Goal: Task Accomplishment & Management: Complete application form

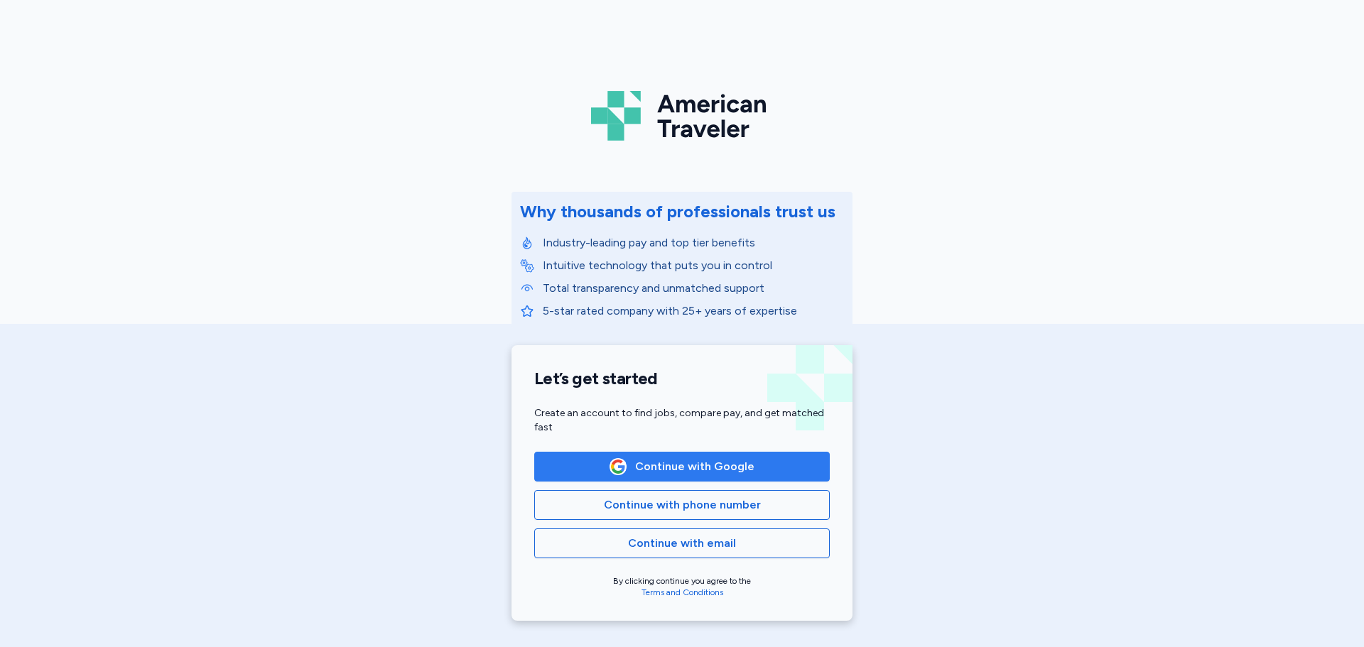
click at [651, 472] on span "Continue with Google" at bounding box center [694, 466] width 119 height 17
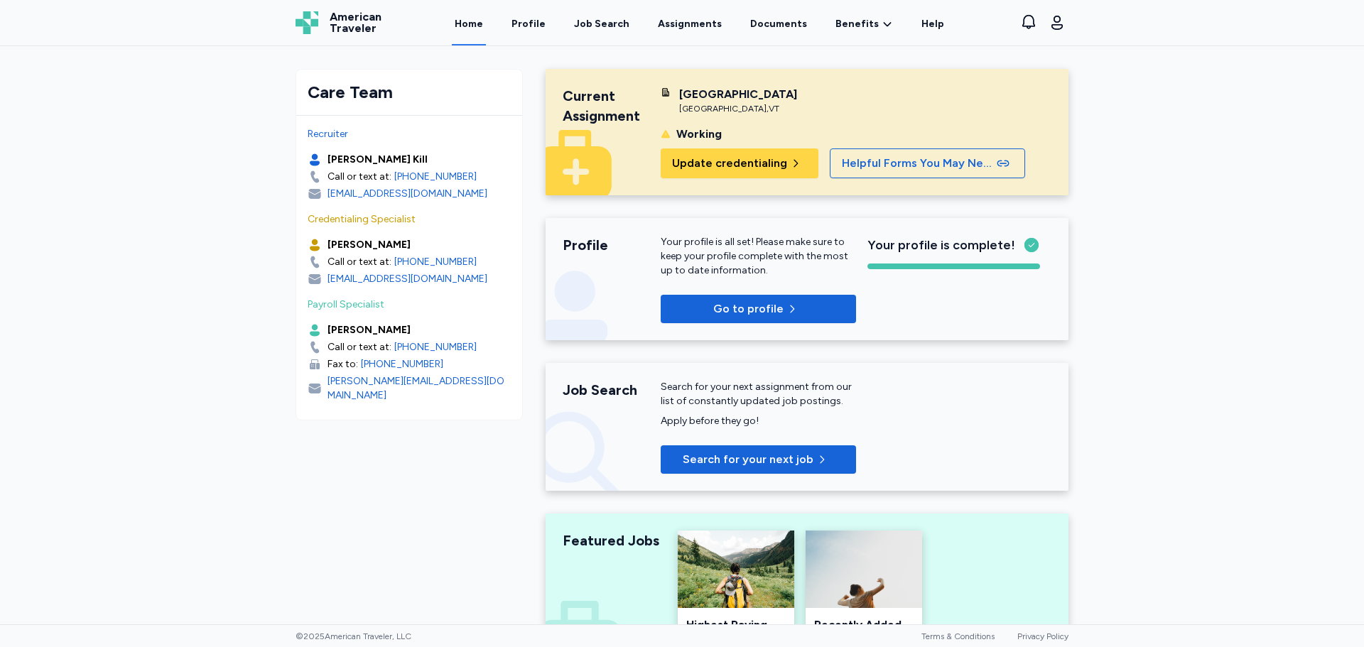
click at [617, 13] on link "Job Search" at bounding box center [601, 22] width 61 height 45
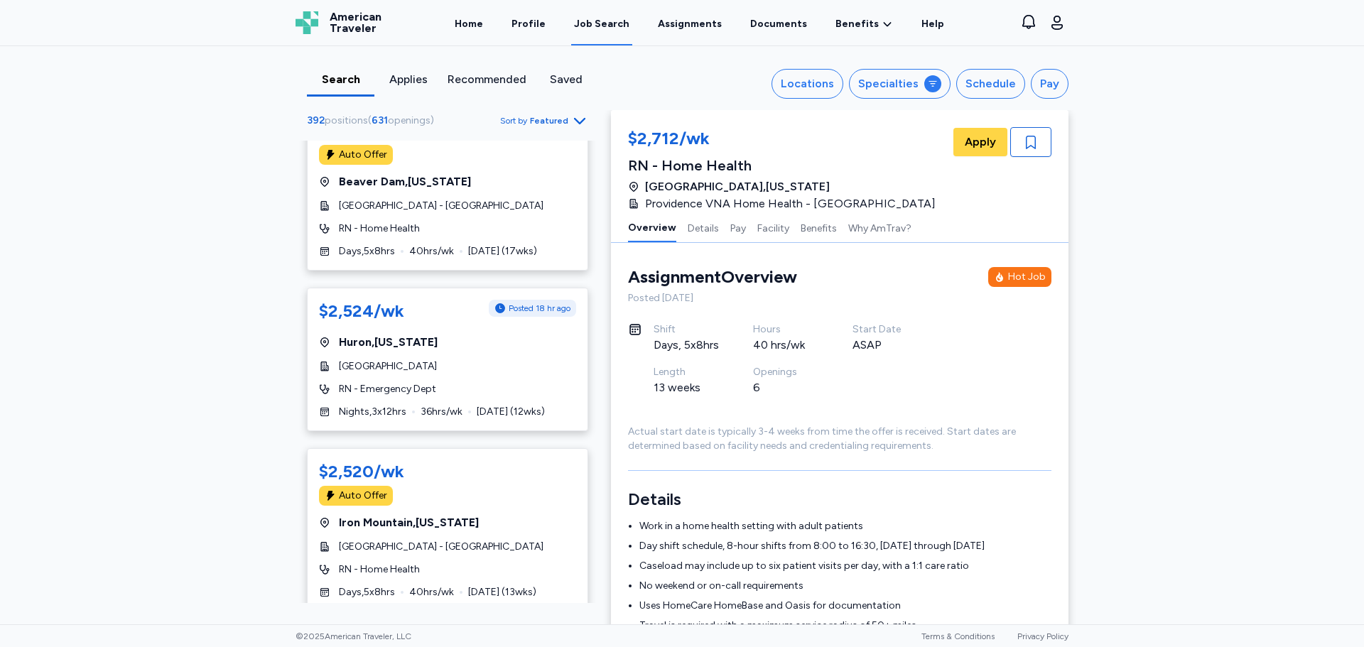
scroll to position [213, 0]
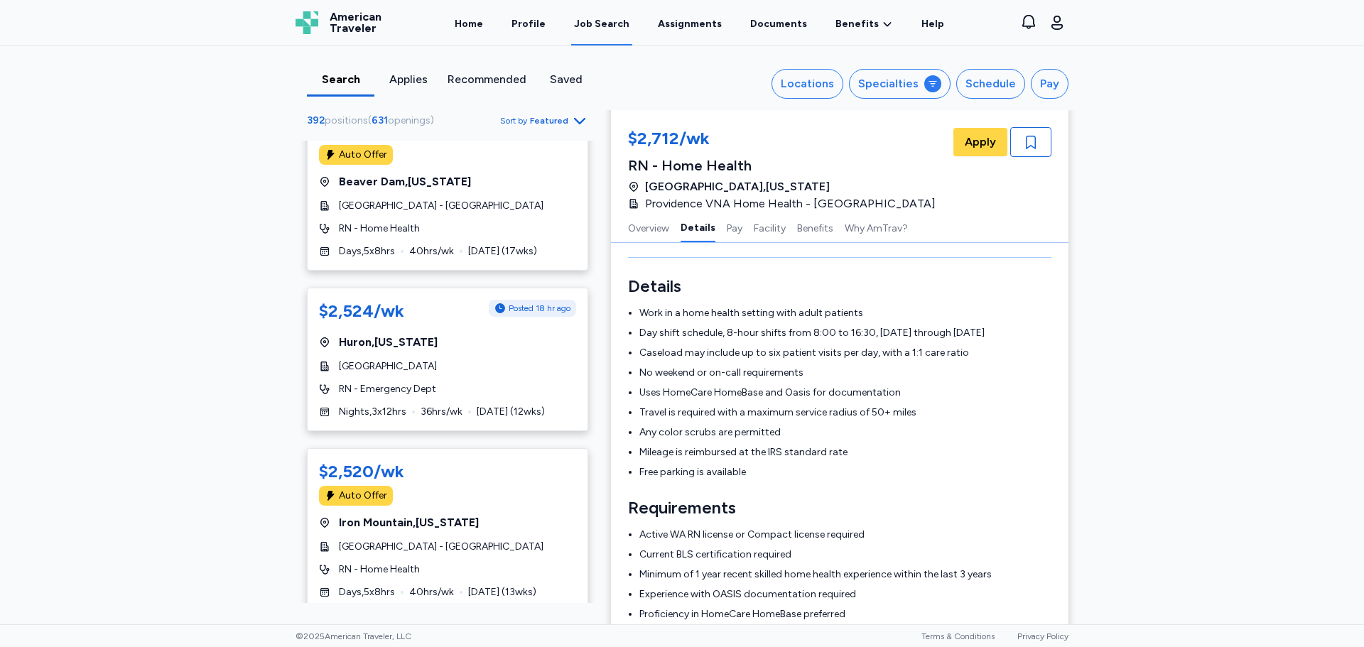
click at [571, 629] on icon "Go to next 50 jobs" at bounding box center [579, 637] width 17 height 17
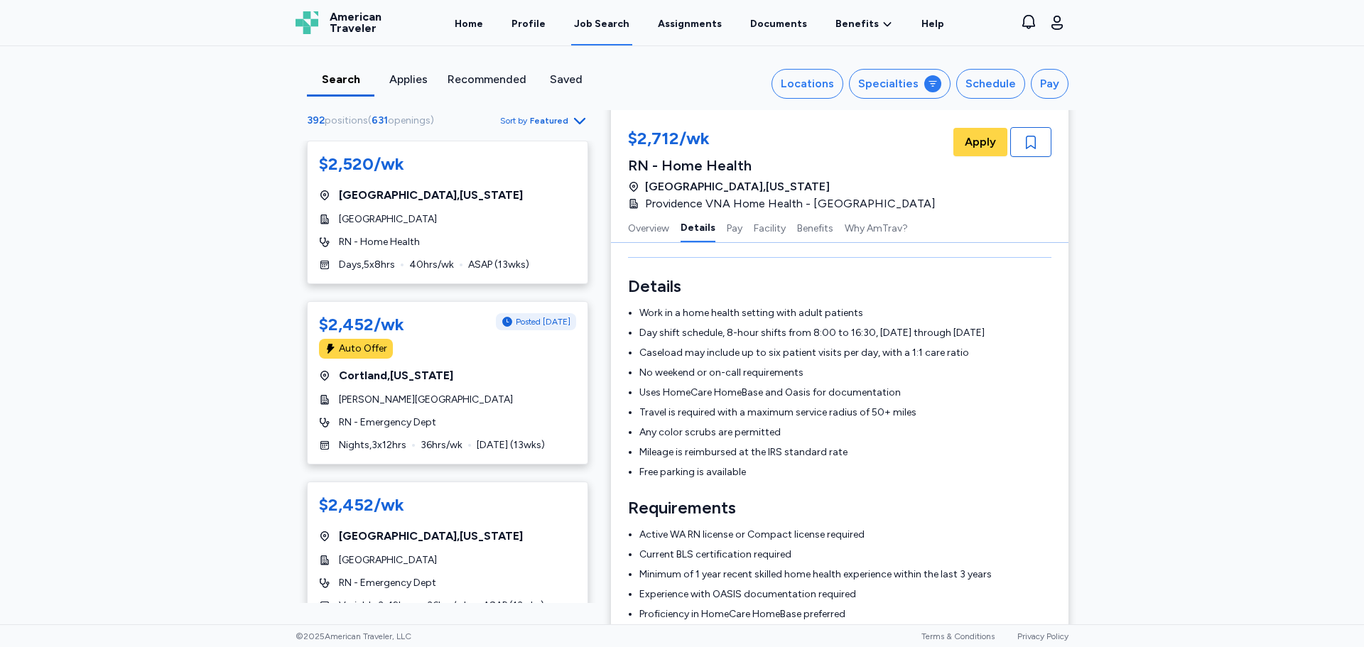
click at [556, 121] on span "Featured" at bounding box center [549, 120] width 38 height 11
click at [464, 114] on div "392 positions ( 631 openings ) Sort by Featured" at bounding box center [447, 121] width 281 height 18
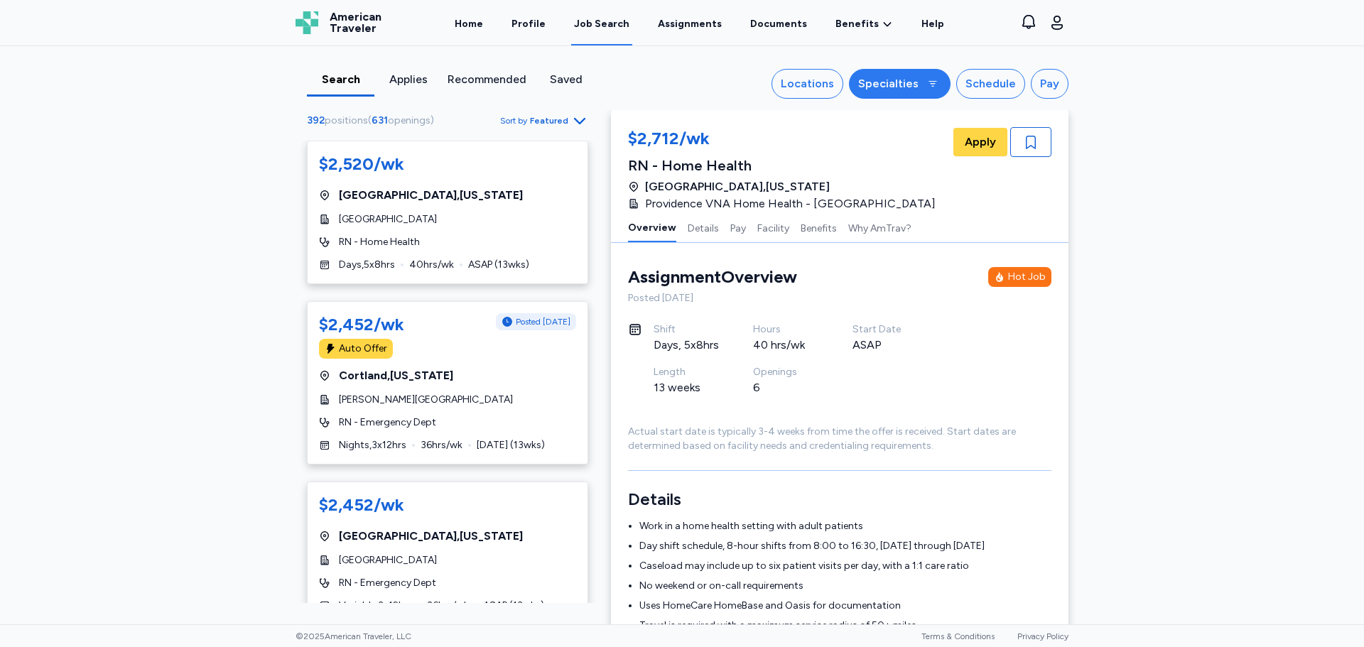
click at [875, 89] on div "Specialties" at bounding box center [888, 83] width 60 height 17
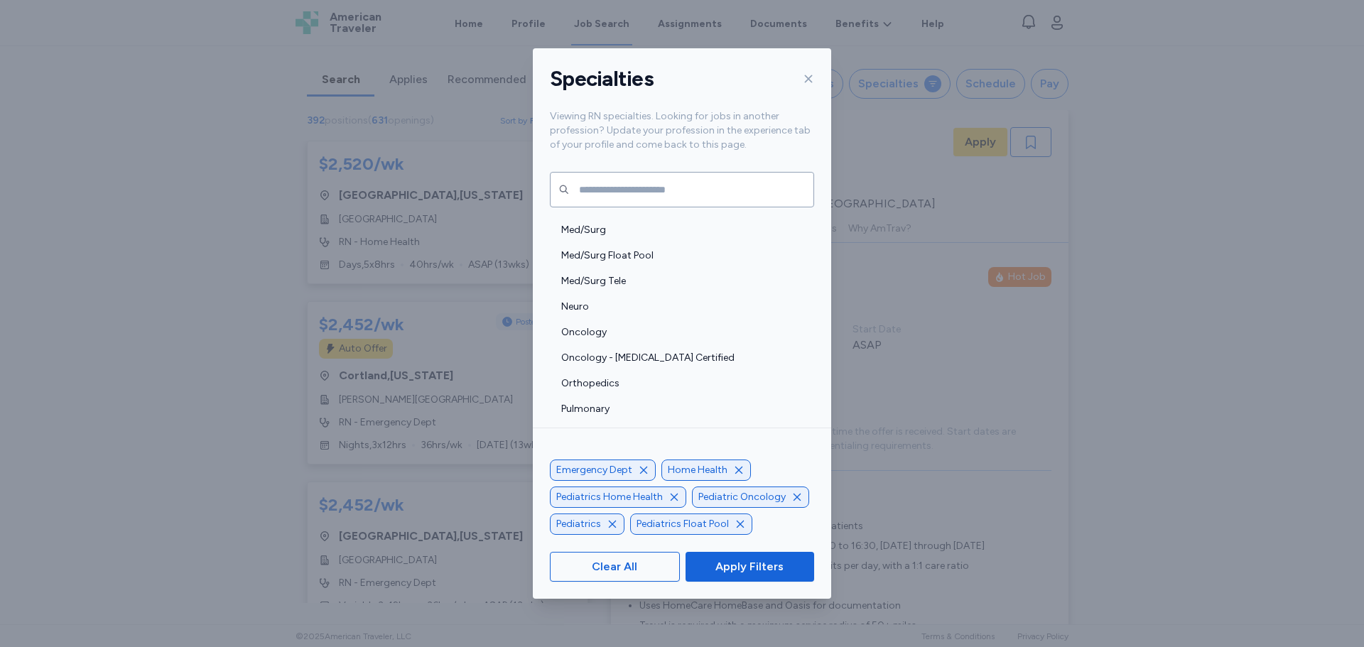
scroll to position [1634, 0]
click at [806, 76] on icon at bounding box center [809, 79] width 8 height 8
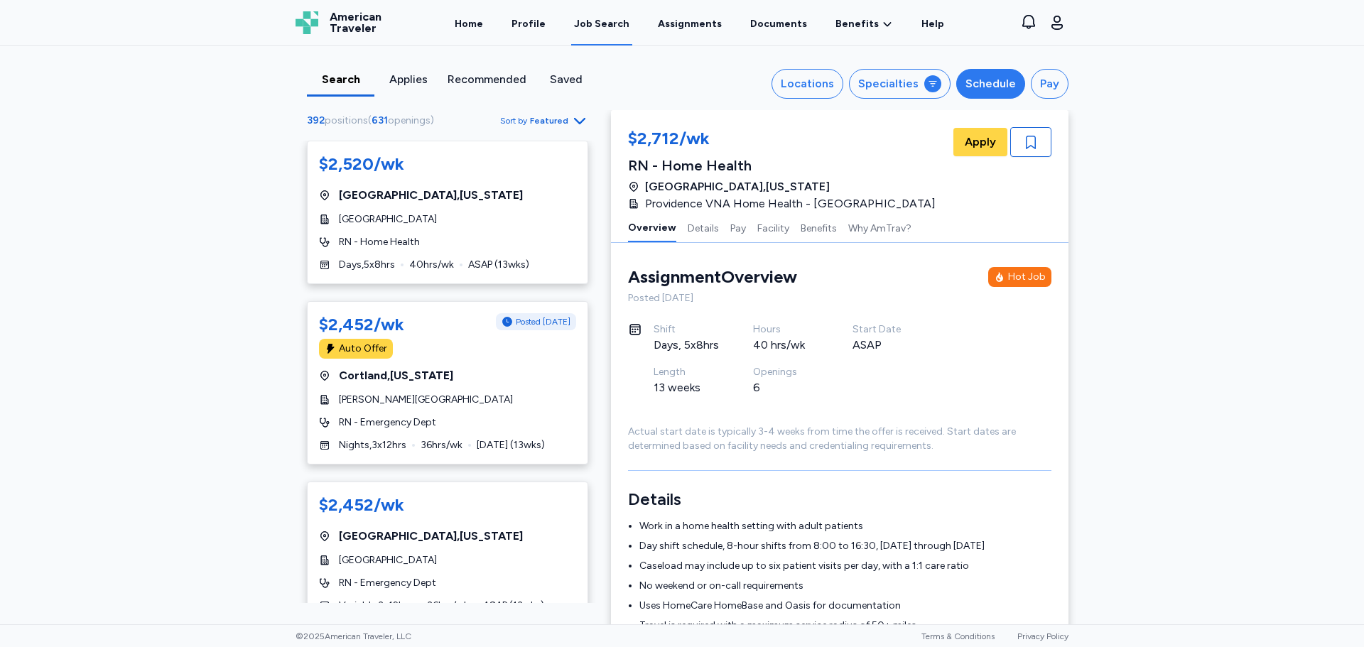
click at [997, 85] on div "Schedule" at bounding box center [991, 83] width 50 height 17
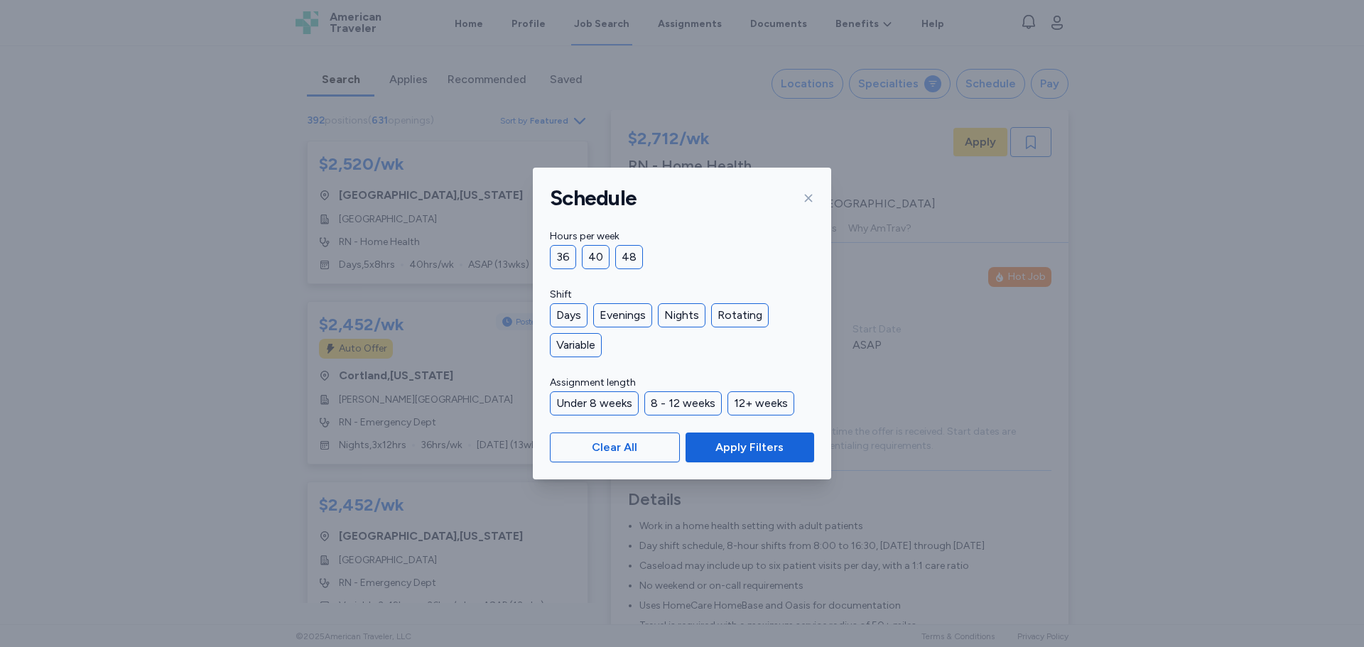
drag, startPoint x: 574, startPoint y: 315, endPoint x: 636, endPoint y: 372, distance: 84.0
click at [574, 313] on div "Days" at bounding box center [569, 315] width 38 height 24
click at [742, 447] on span "Apply Filters" at bounding box center [749, 447] width 68 height 17
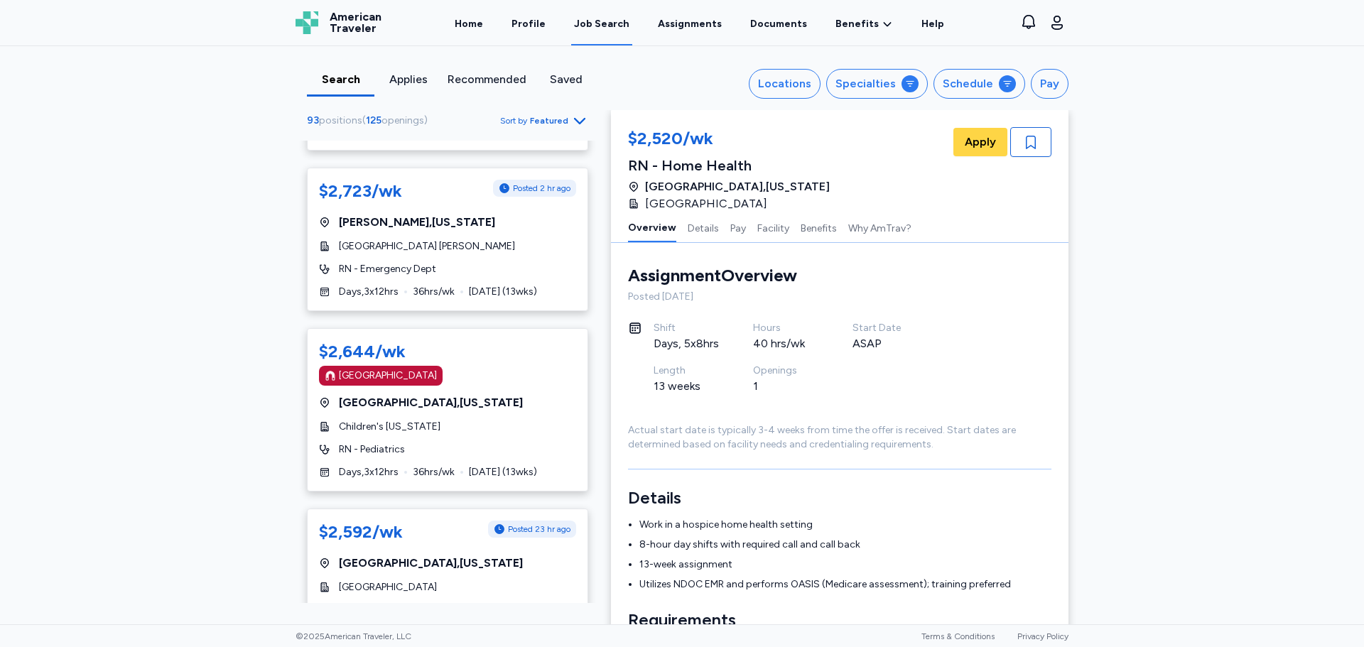
scroll to position [2629, 0]
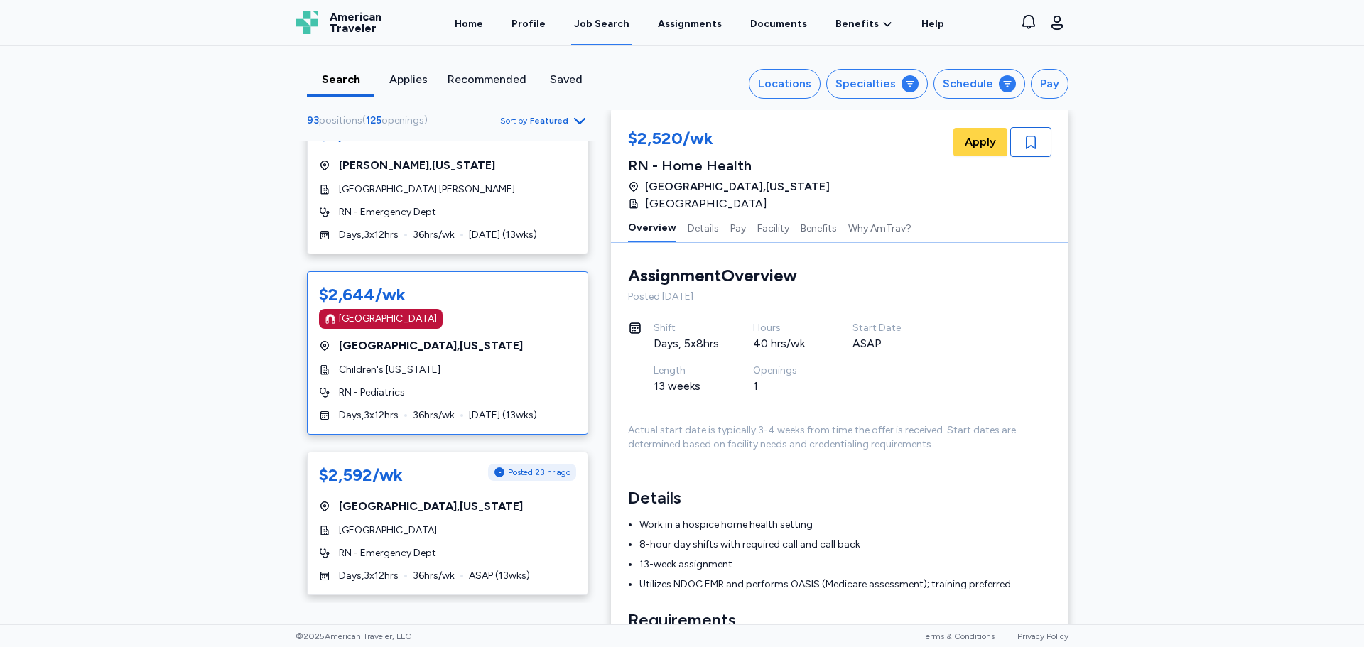
click at [433, 363] on div "Children's [US_STATE]" at bounding box center [447, 370] width 257 height 14
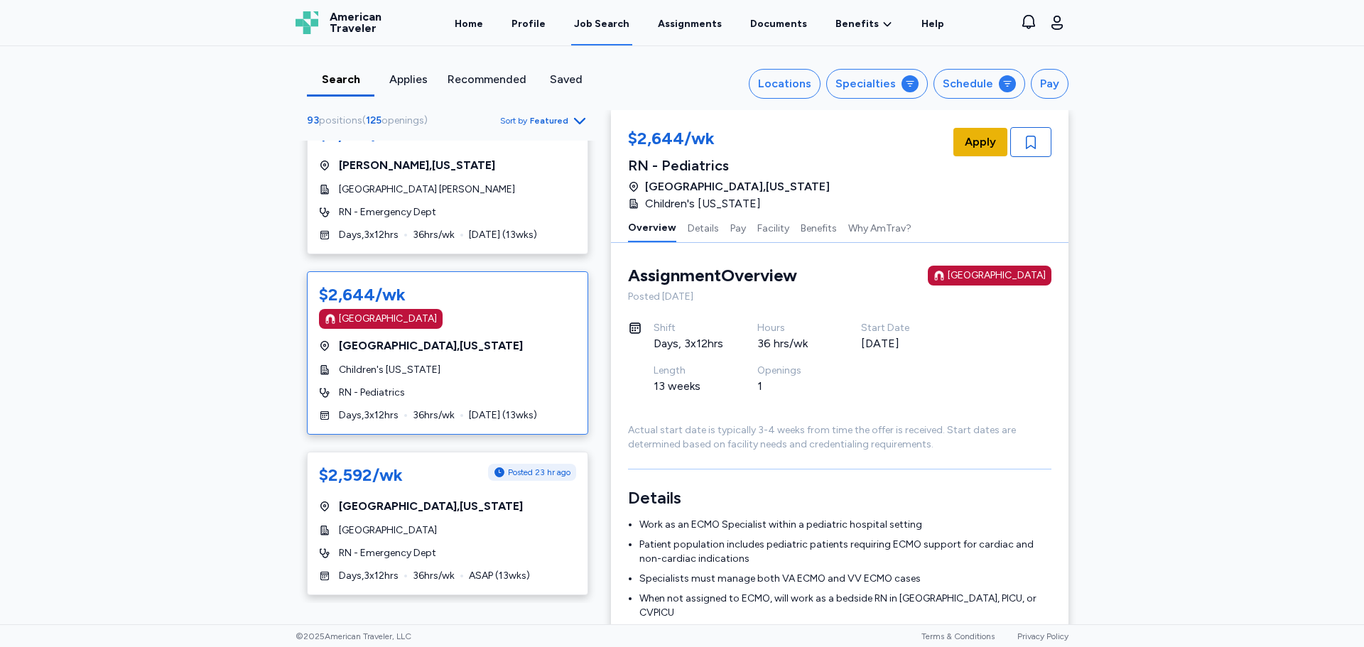
click at [969, 145] on span "Apply" at bounding box center [980, 142] width 31 height 17
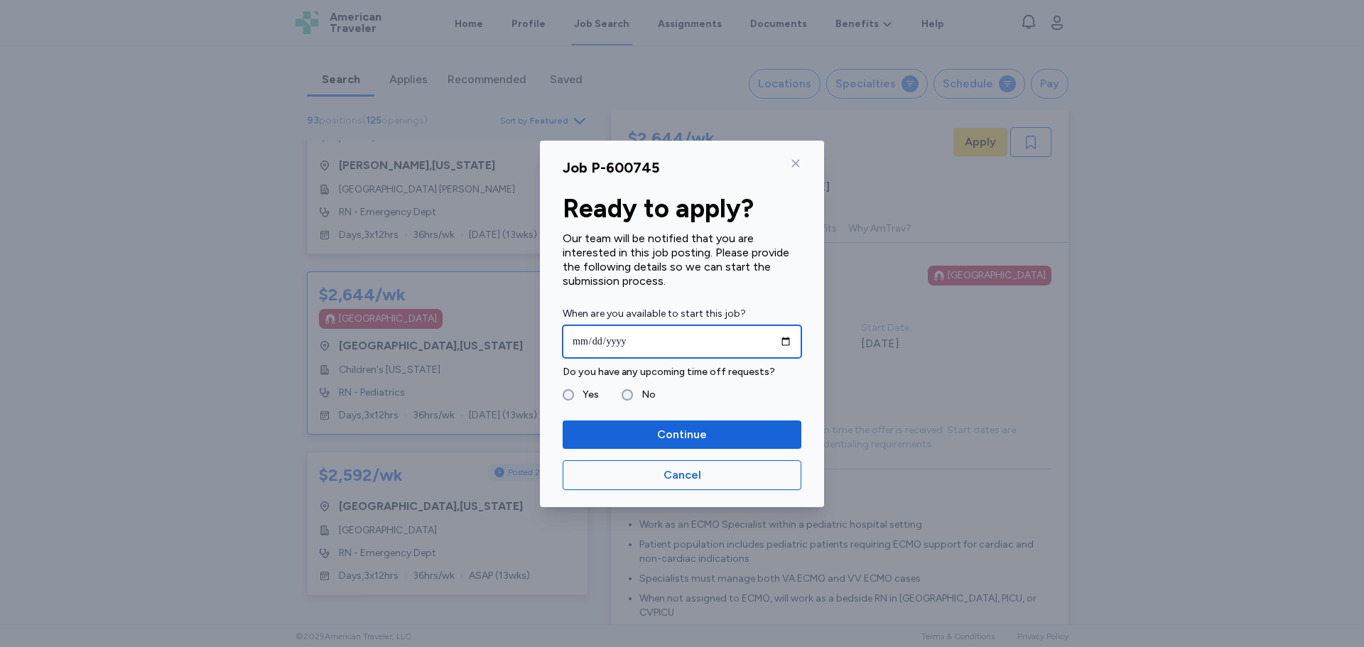
click at [785, 341] on input "date" at bounding box center [682, 341] width 239 height 33
type input "**********"
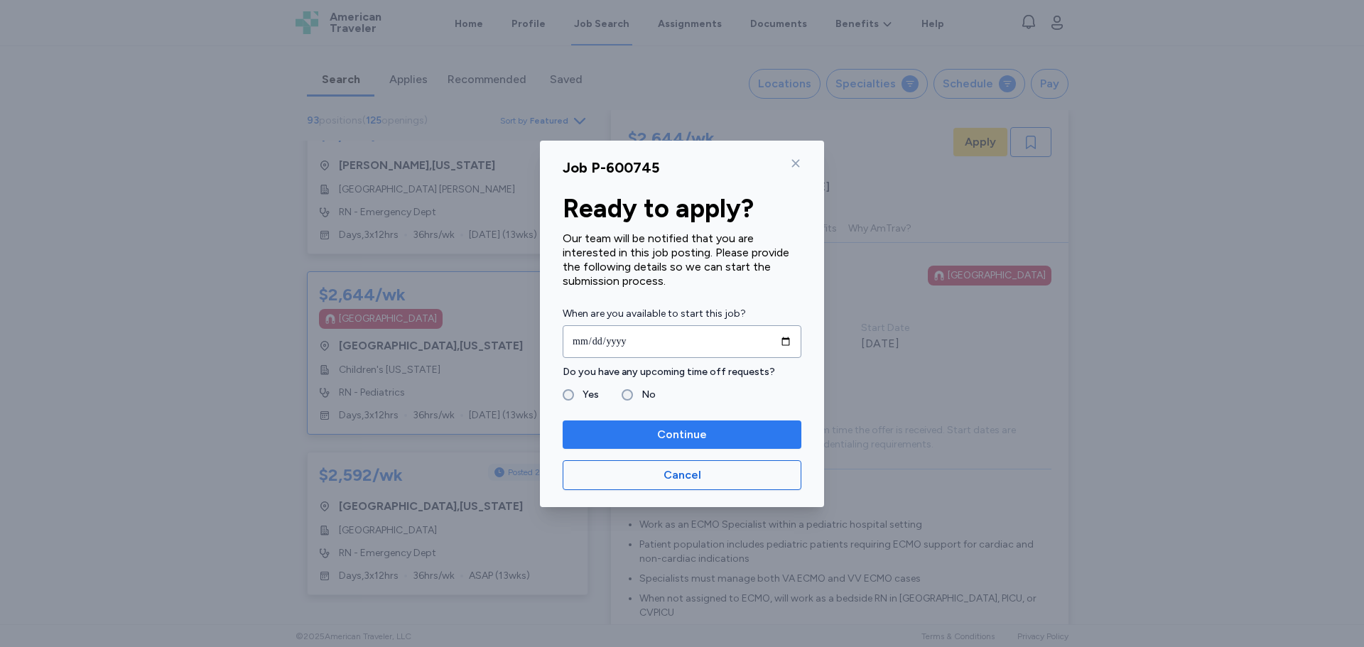
click at [645, 434] on span "Continue" at bounding box center [682, 434] width 216 height 17
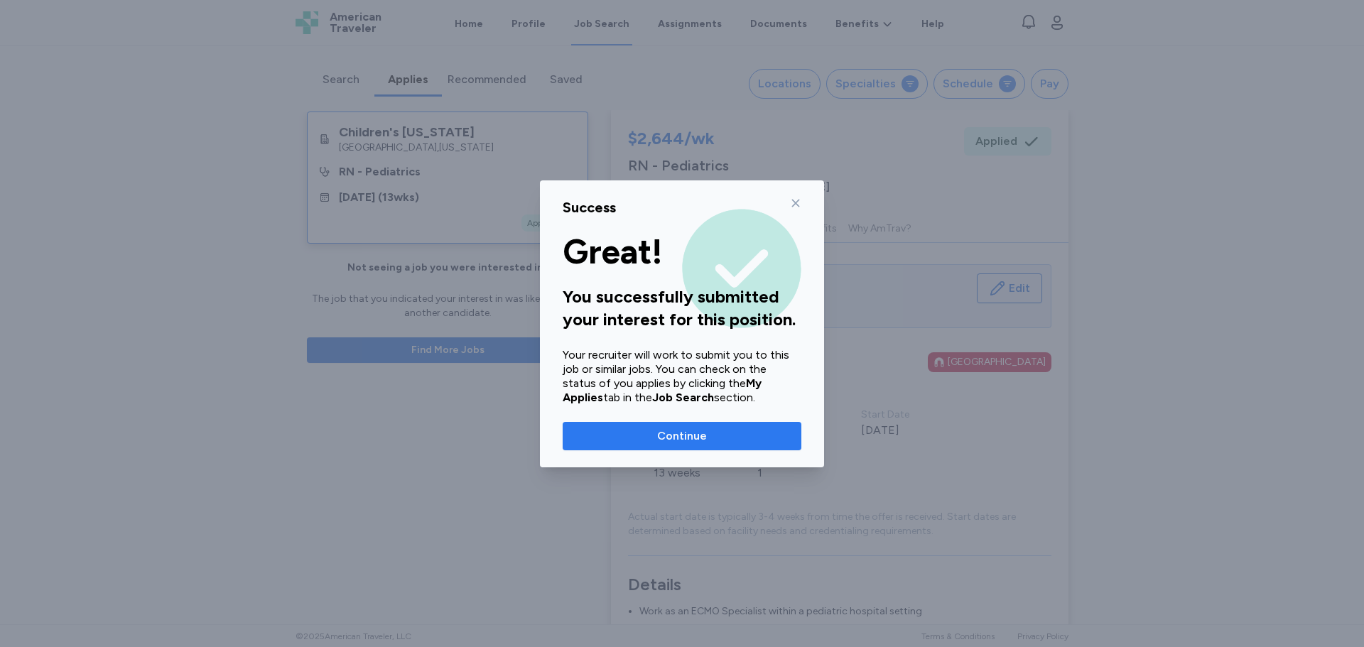
click at [704, 432] on span "Continue" at bounding box center [682, 436] width 50 height 17
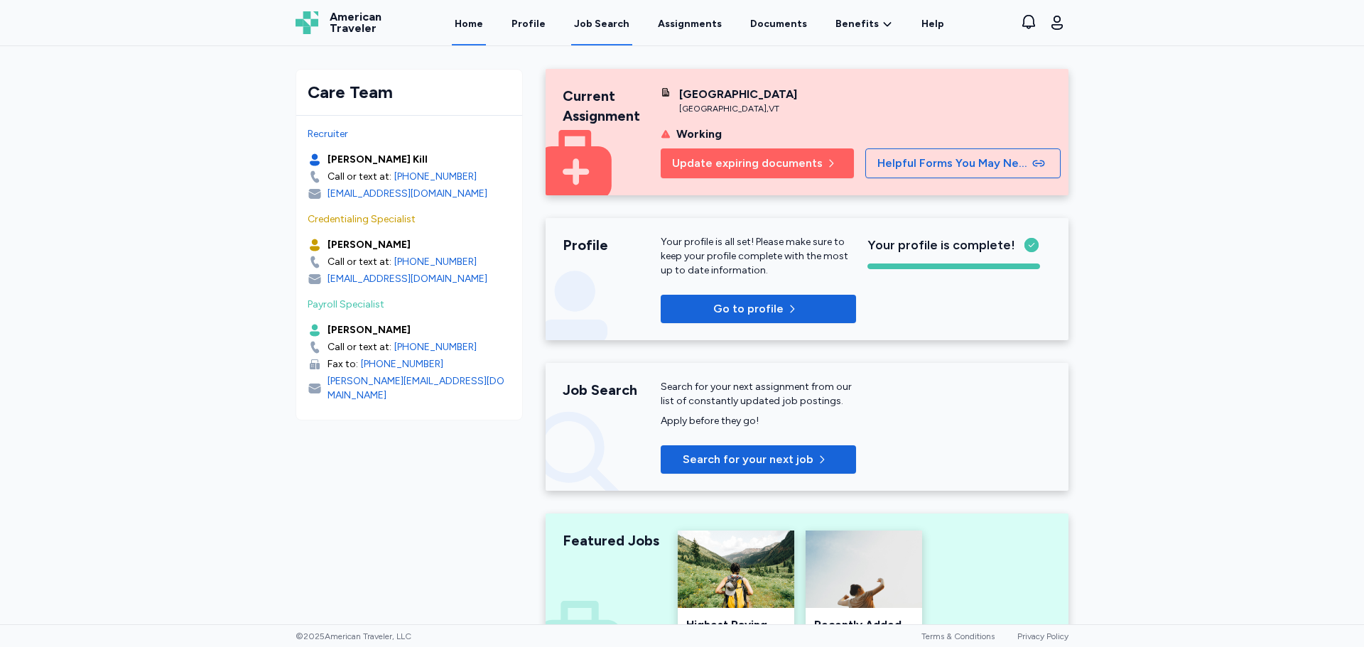
click at [617, 19] on div "Job Search" at bounding box center [601, 24] width 55 height 14
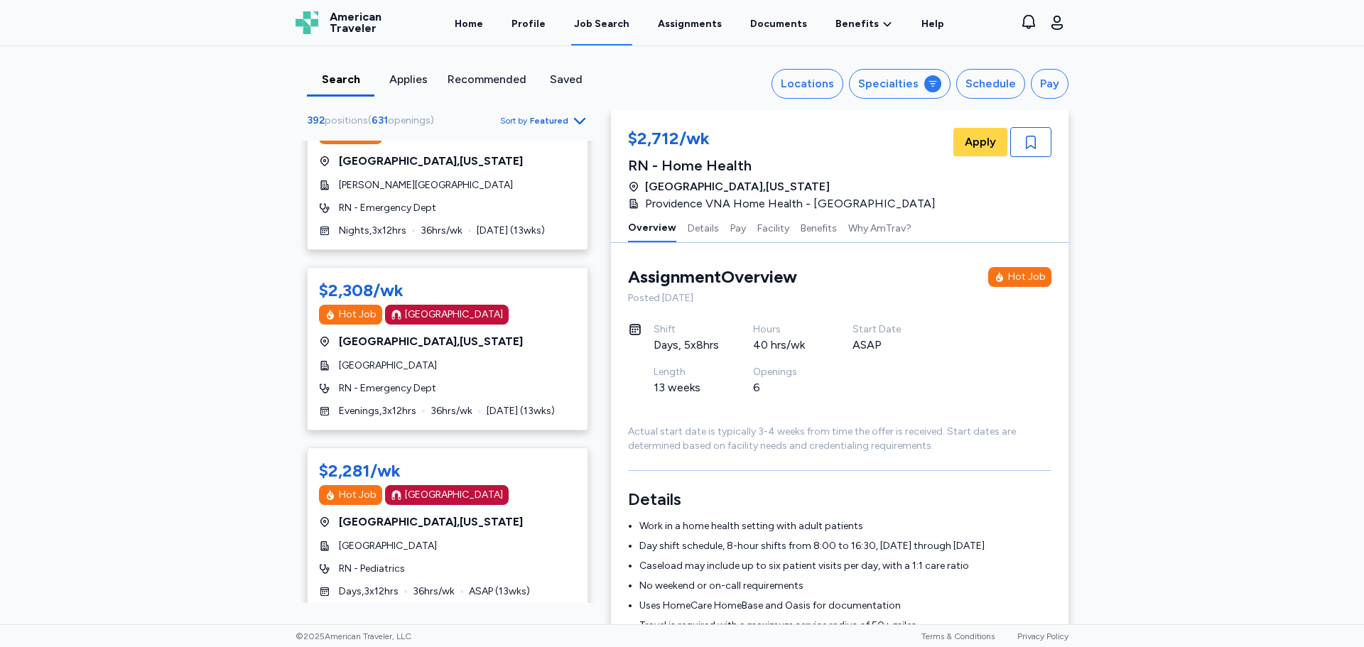
scroll to position [639, 0]
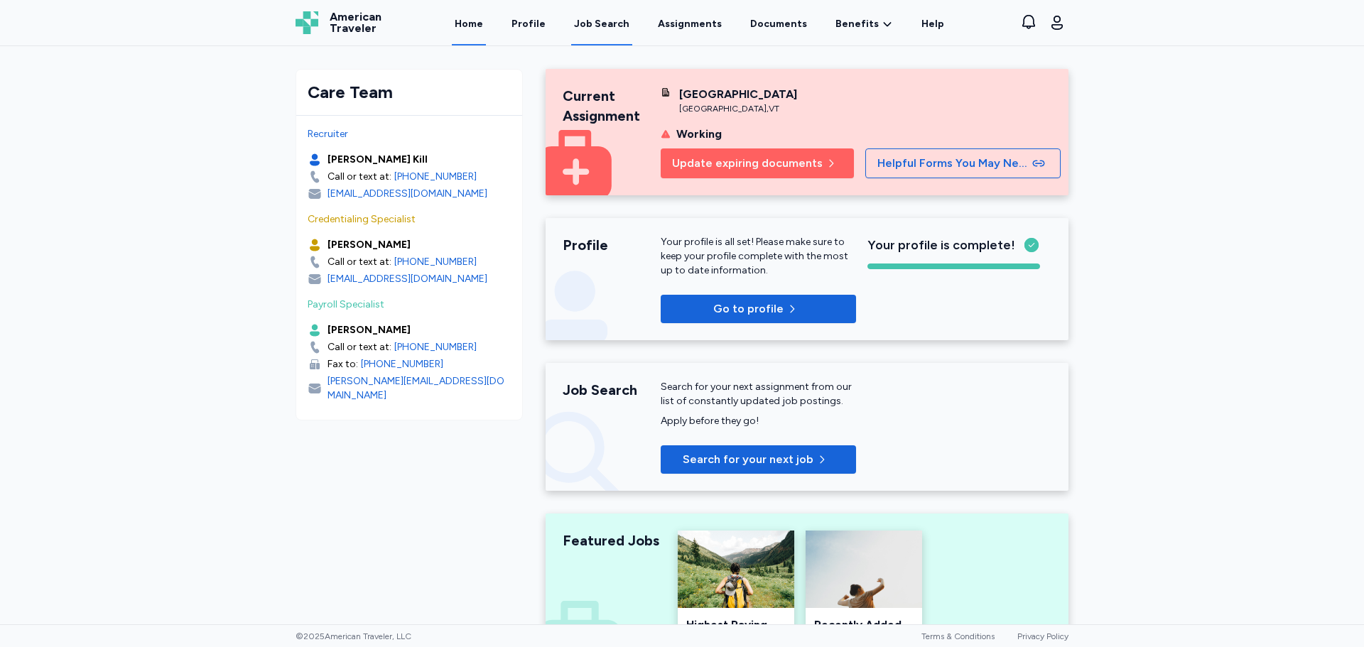
click at [597, 26] on div "Job Search" at bounding box center [601, 24] width 55 height 14
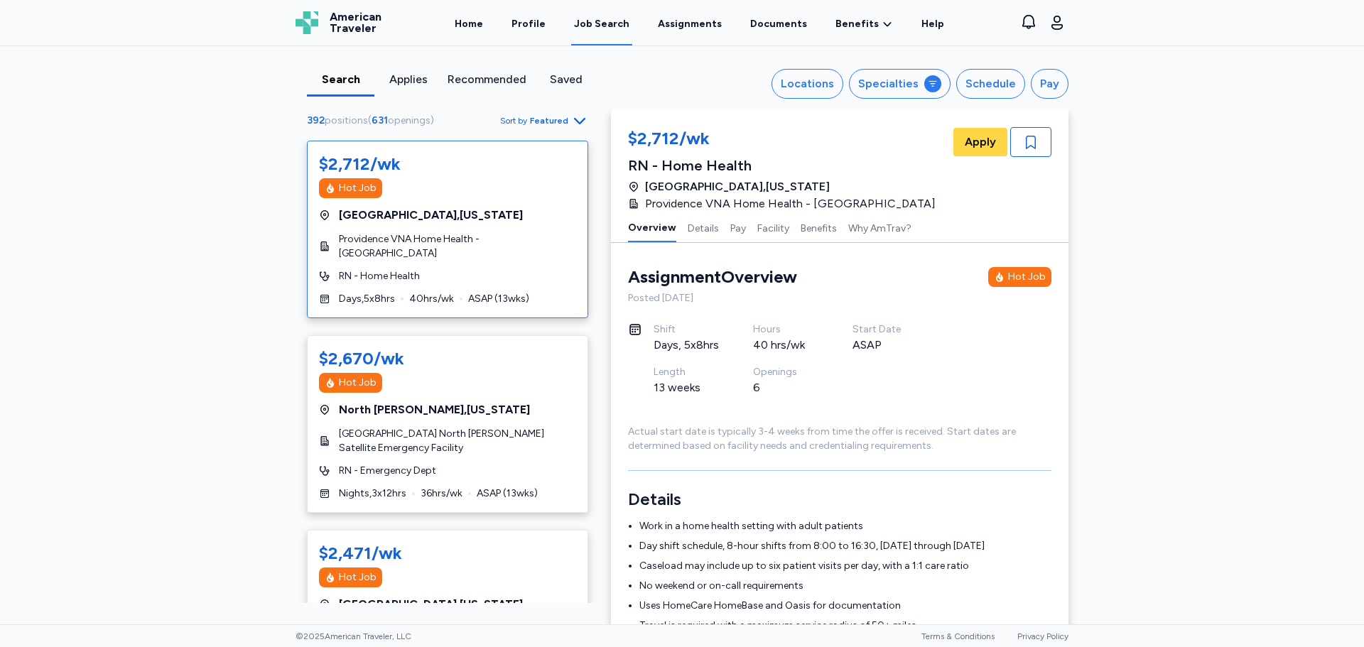
click at [553, 119] on span "Featured" at bounding box center [549, 120] width 38 height 11
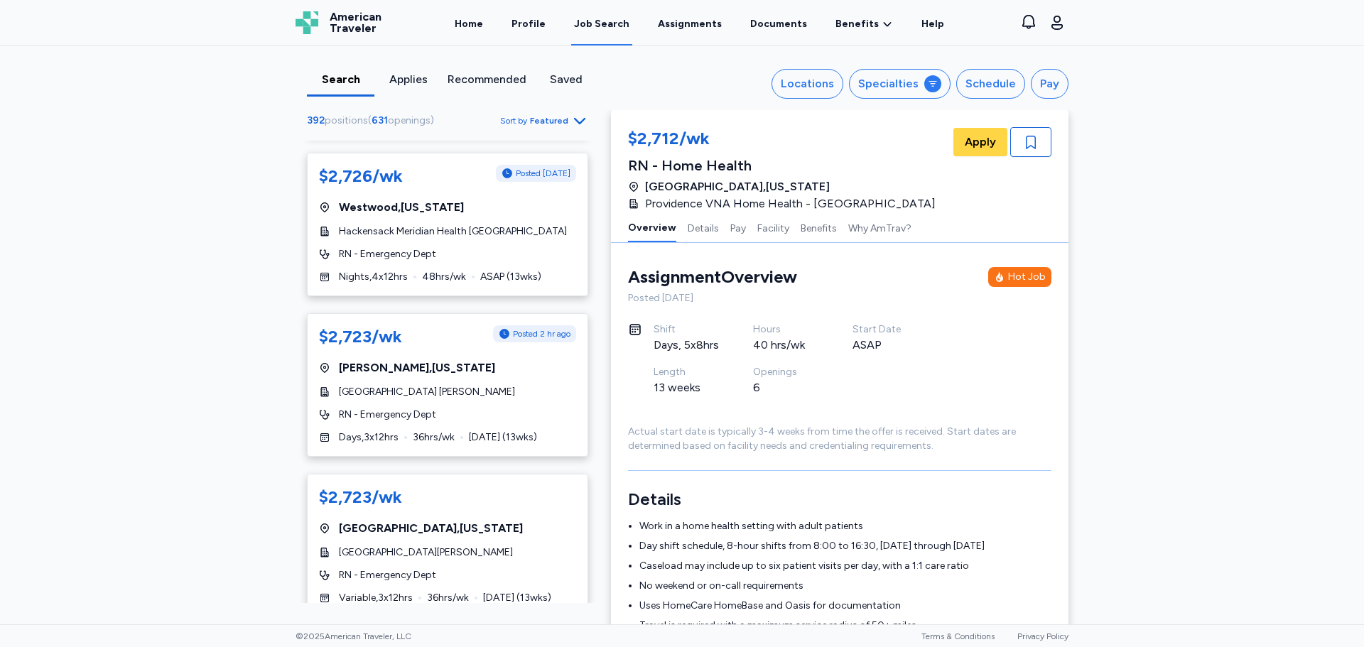
scroll to position [5968, 0]
click at [439, 479] on div "$2,723/wk Red Bluff , California St. Elizabeth Community Hospital RN - Emergenc…" at bounding box center [447, 545] width 281 height 144
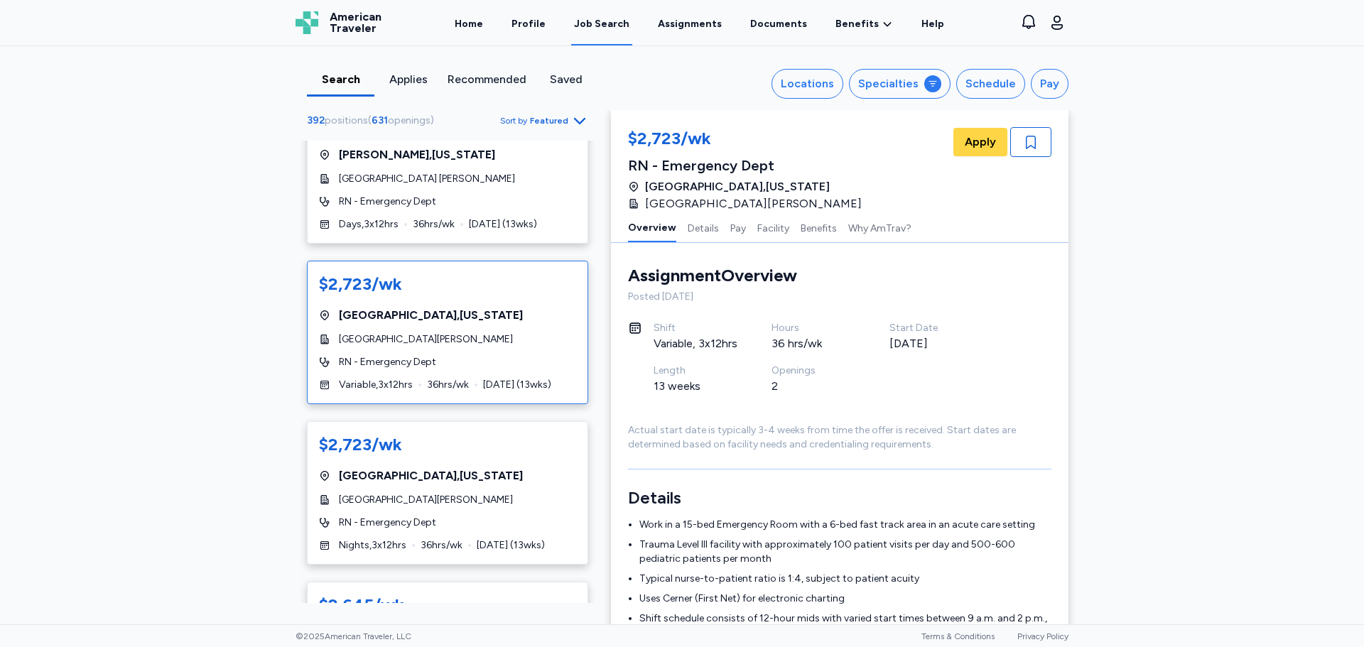
scroll to position [6181, 0]
click at [365, 310] on div "$2,723/wk Red Bluff , California St. Elizabeth Community Hospital RN - Emergenc…" at bounding box center [447, 332] width 281 height 144
click at [977, 141] on span "Apply" at bounding box center [980, 142] width 31 height 17
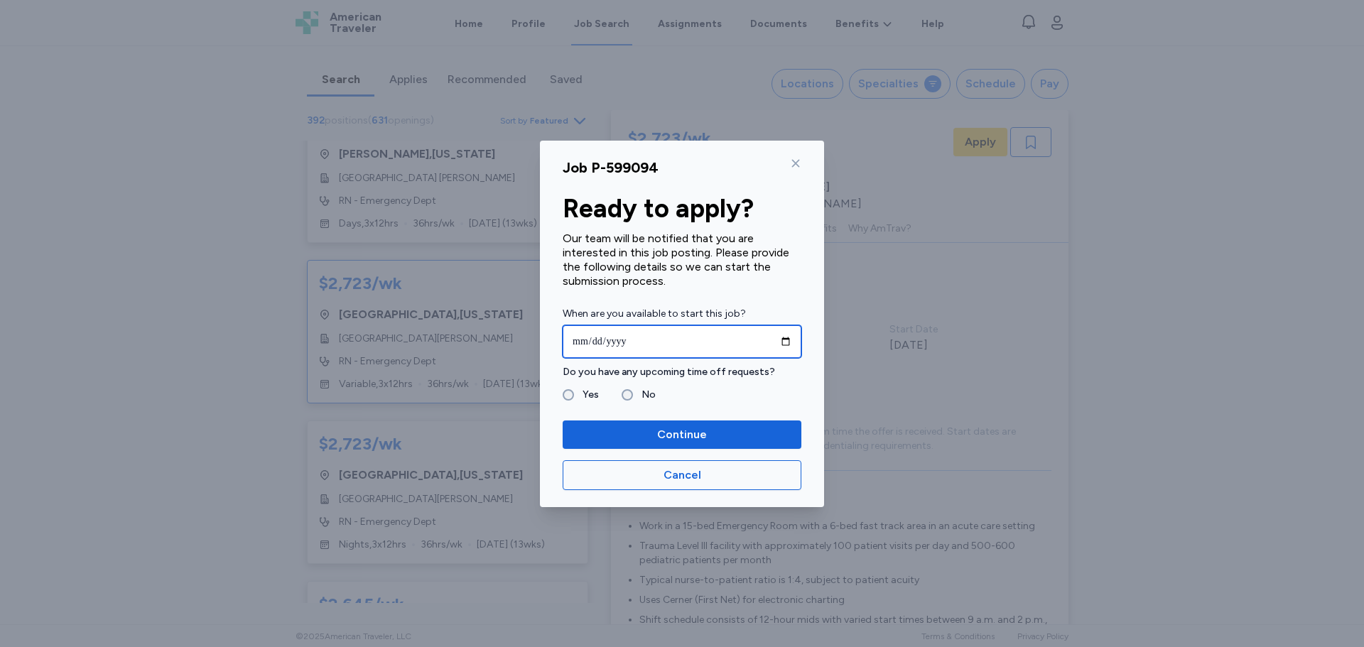
click at [783, 343] on input "date" at bounding box center [682, 341] width 239 height 33
type input "**********"
click at [635, 395] on label "No" at bounding box center [644, 395] width 23 height 17
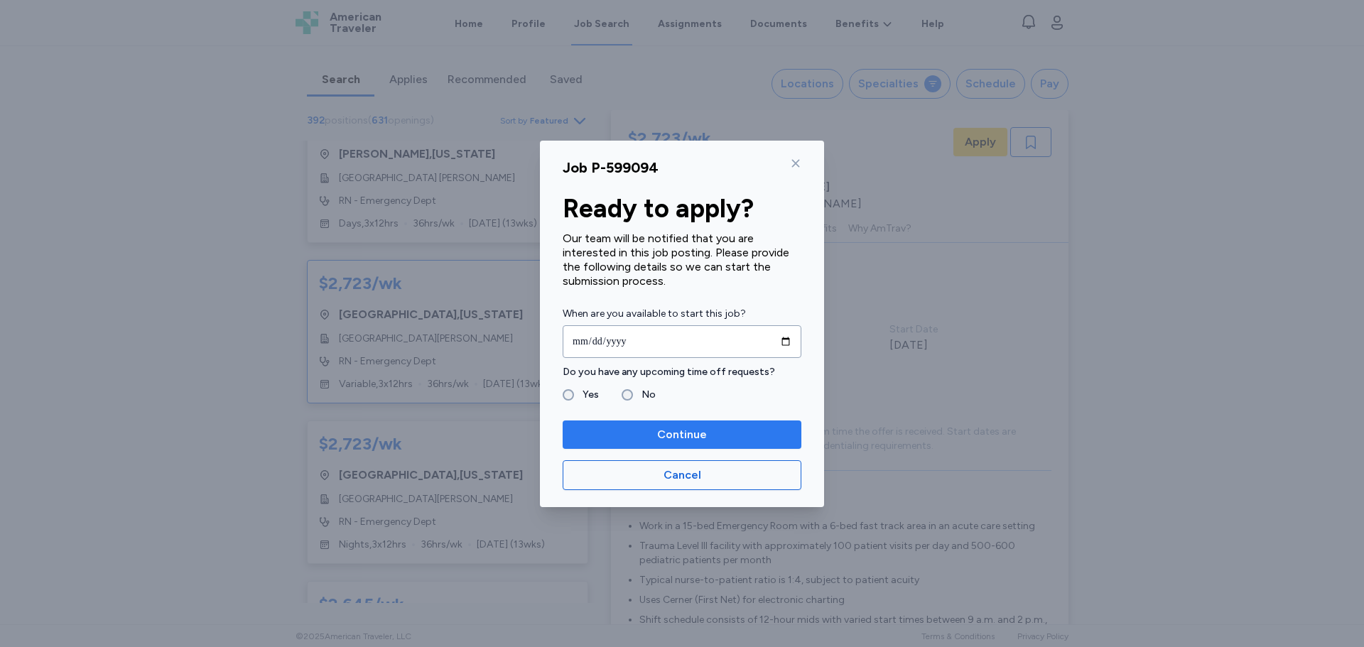
click at [678, 434] on span "Continue" at bounding box center [682, 434] width 50 height 17
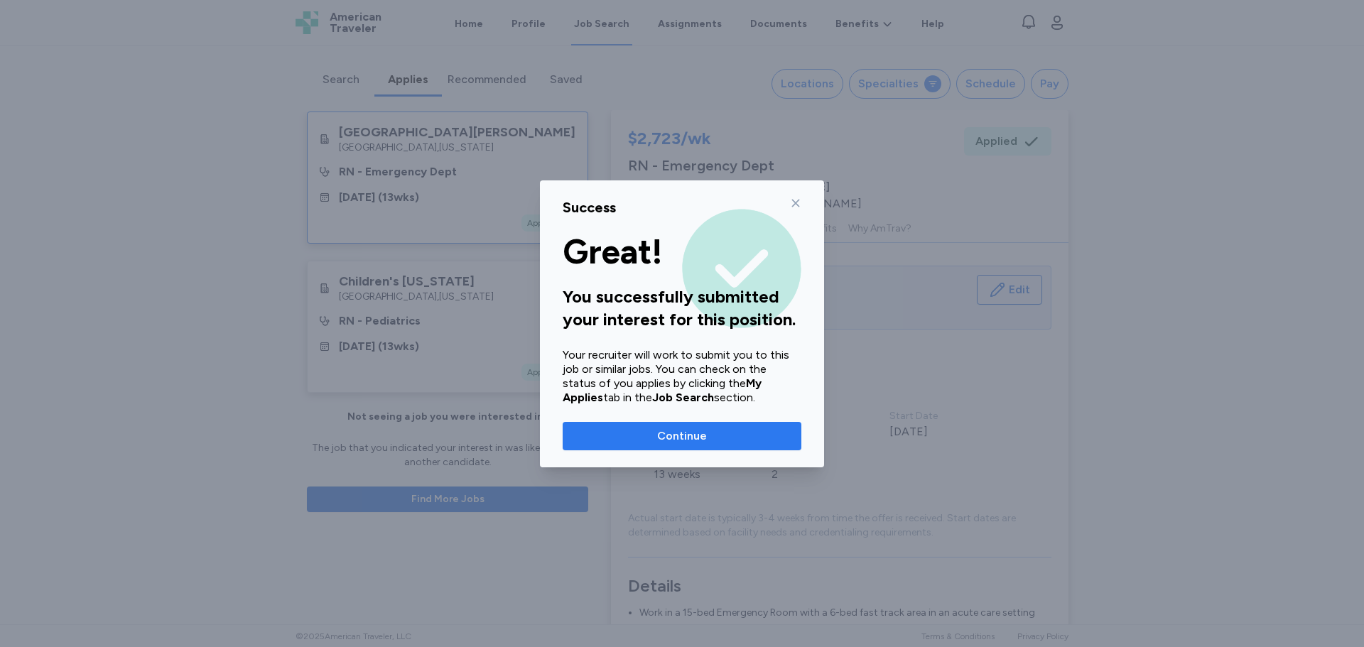
click at [710, 439] on span "Continue" at bounding box center [682, 436] width 216 height 17
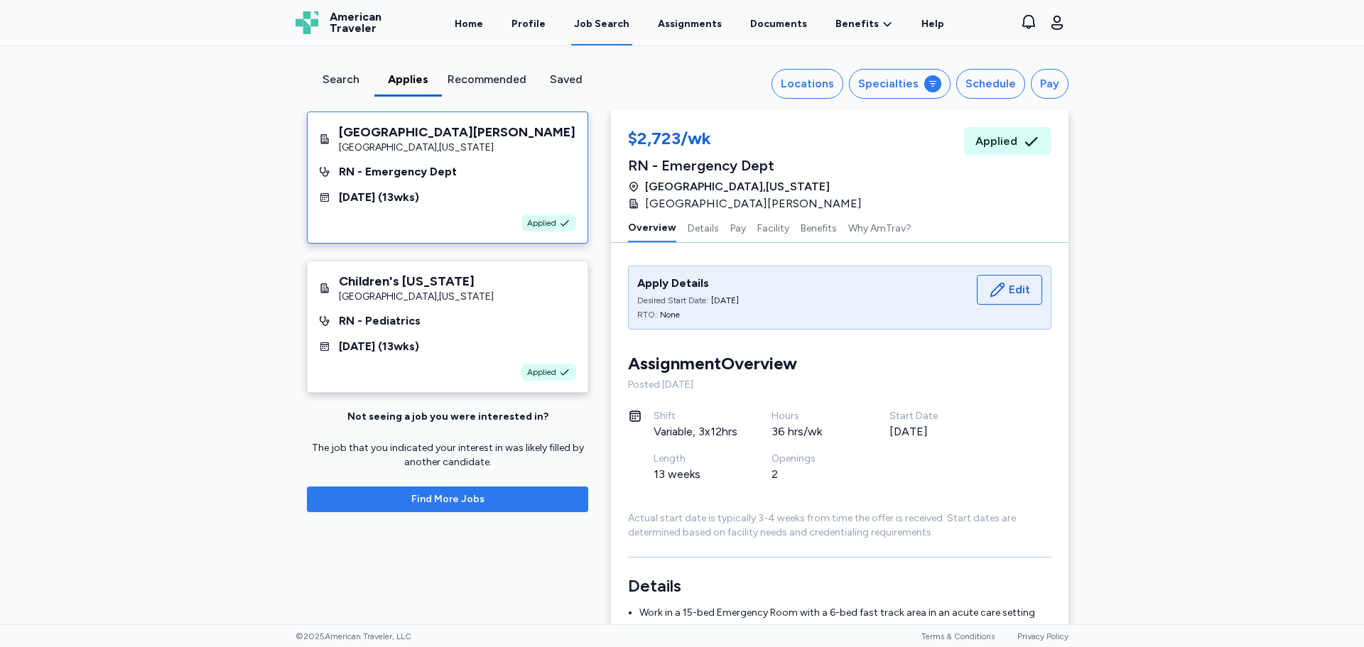
click at [411, 499] on span "Find More Jobs" at bounding box center [447, 499] width 73 height 14
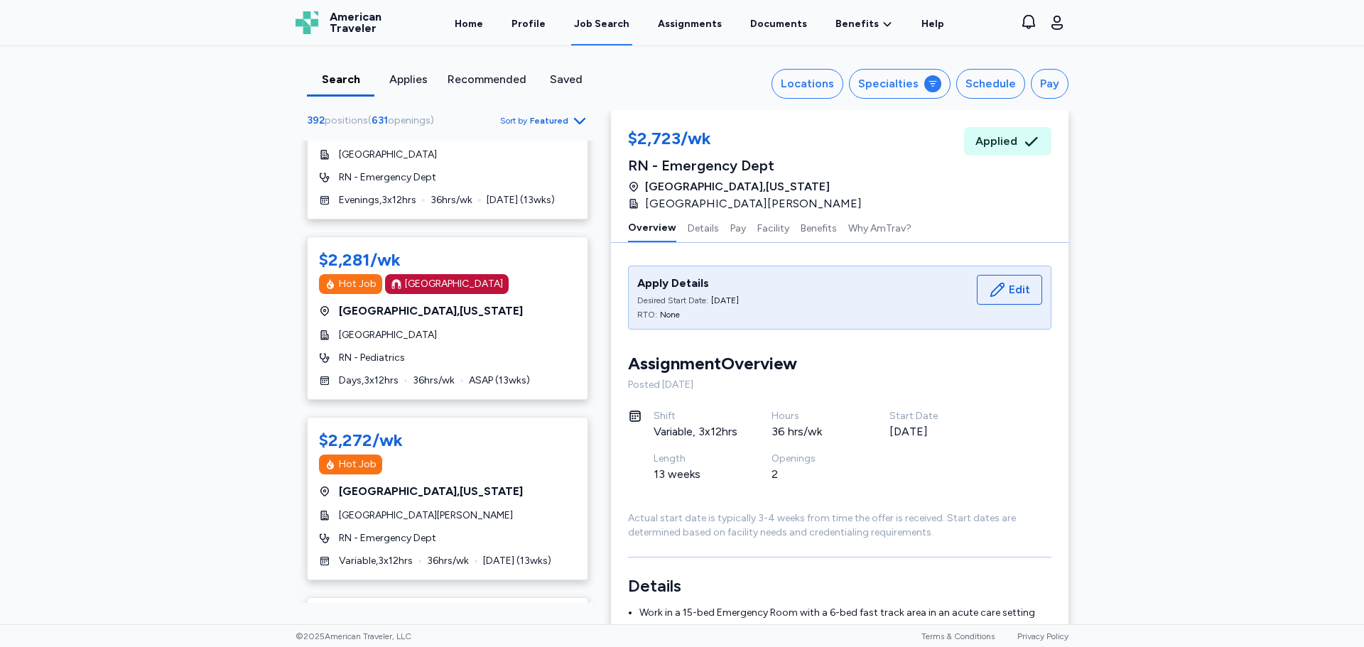
scroll to position [924, 0]
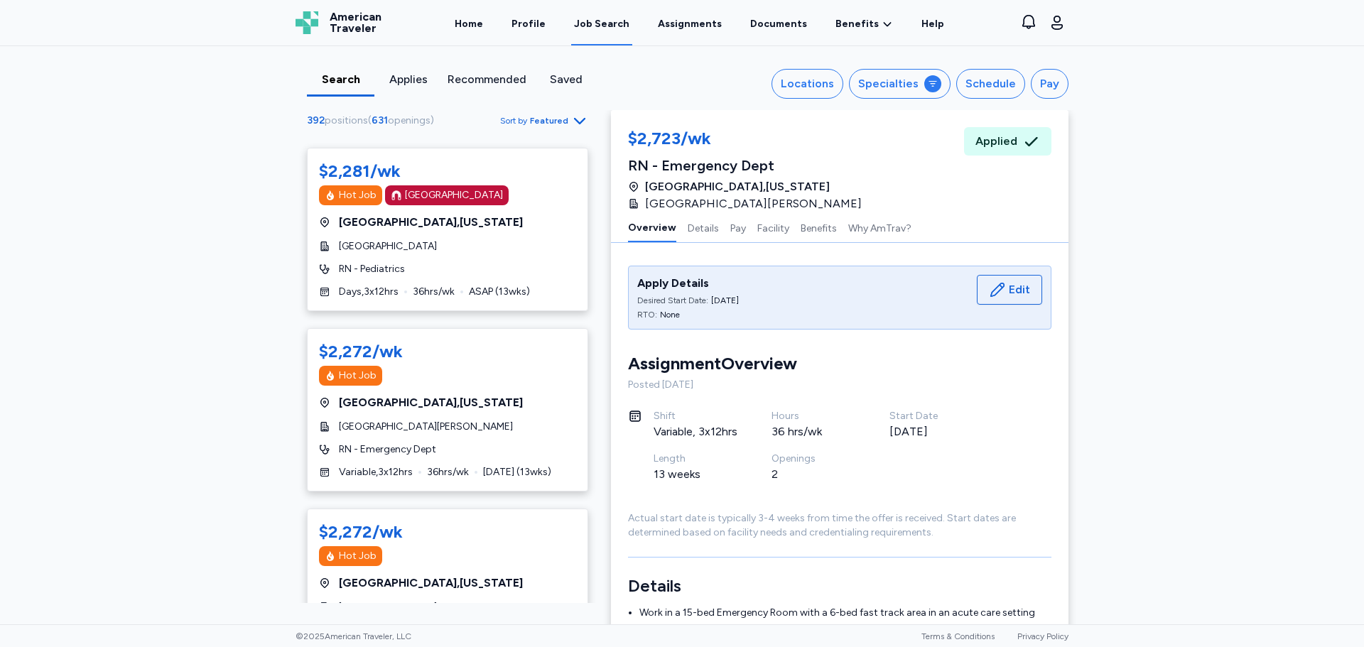
click at [396, 80] on div "Applies" at bounding box center [408, 79] width 56 height 17
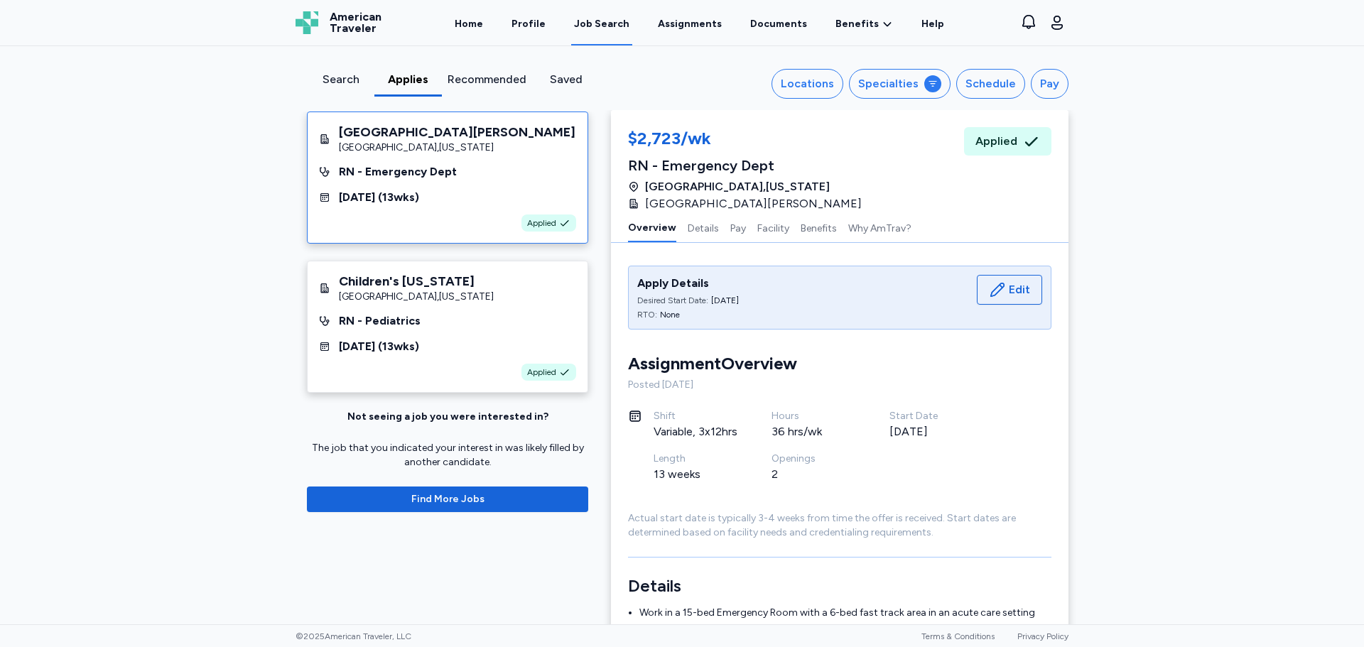
click at [335, 80] on div "Search" at bounding box center [341, 79] width 56 height 17
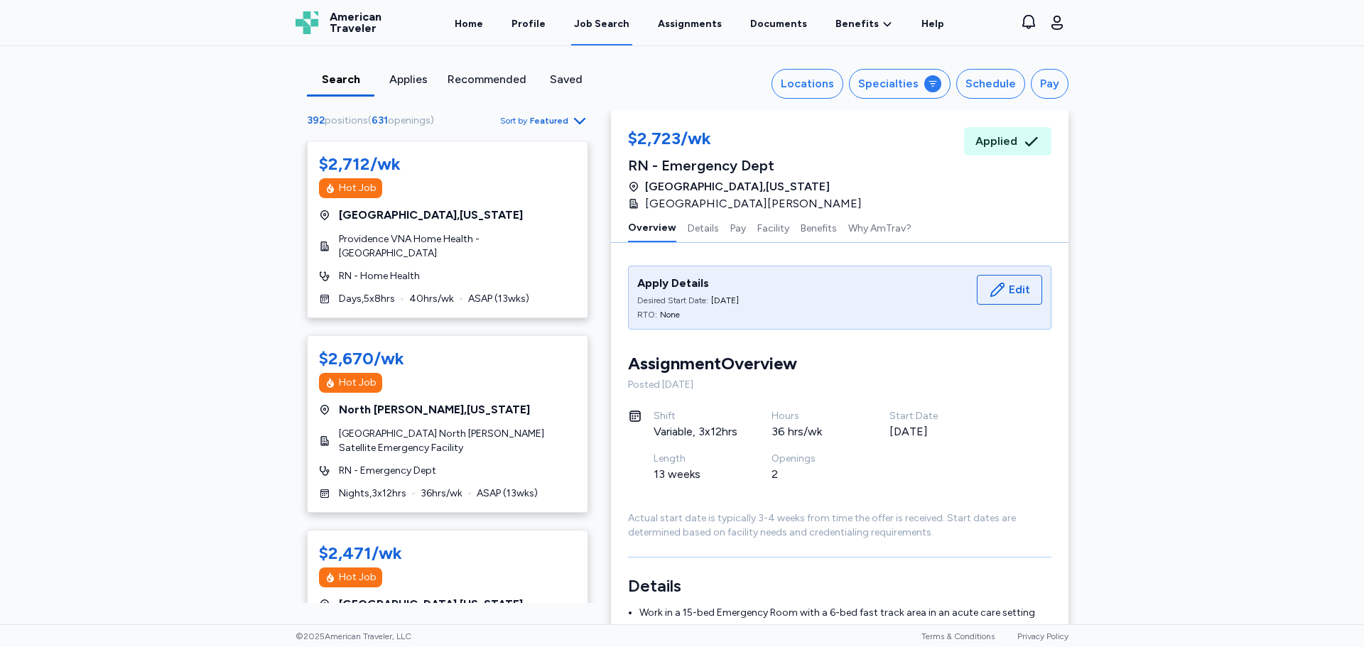
click at [571, 119] on icon "button" at bounding box center [579, 120] width 17 height 17
click at [983, 80] on div "Schedule" at bounding box center [991, 83] width 50 height 17
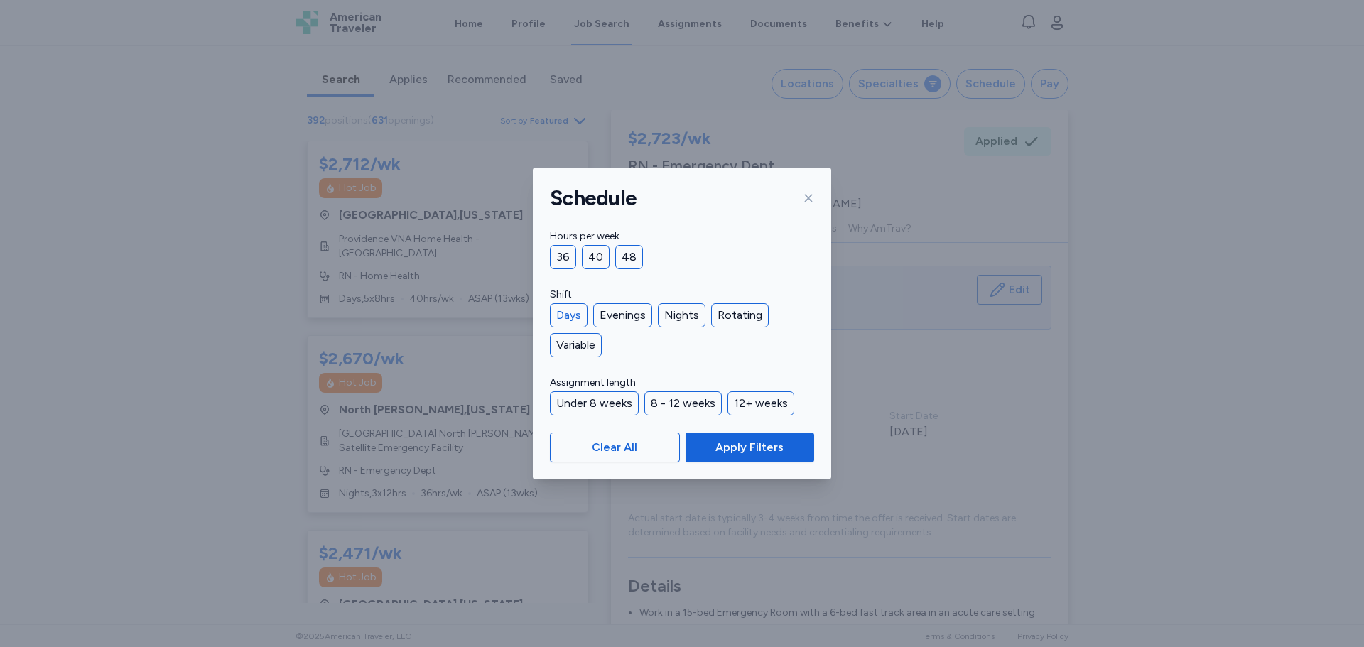
click at [563, 318] on div "Days" at bounding box center [569, 315] width 38 height 24
drag, startPoint x: 737, startPoint y: 450, endPoint x: 746, endPoint y: 450, distance: 8.6
click at [737, 450] on span "Apply Filters" at bounding box center [749, 447] width 68 height 17
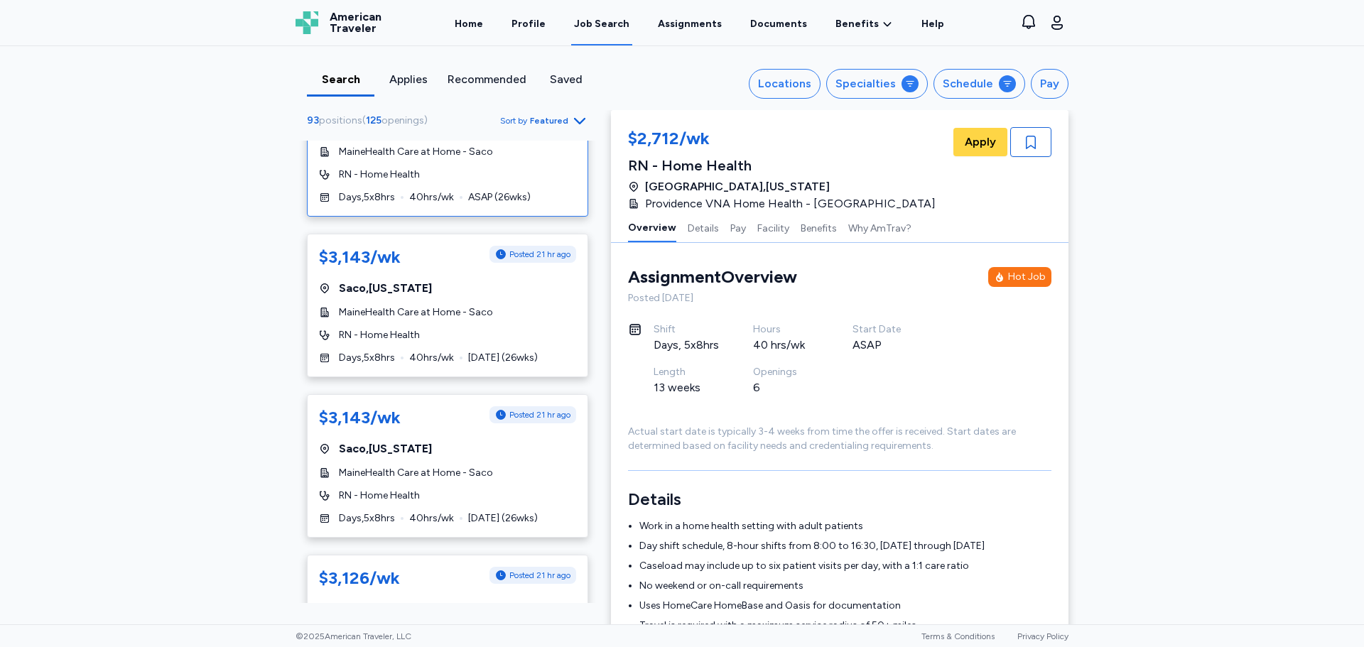
scroll to position [1208, 0]
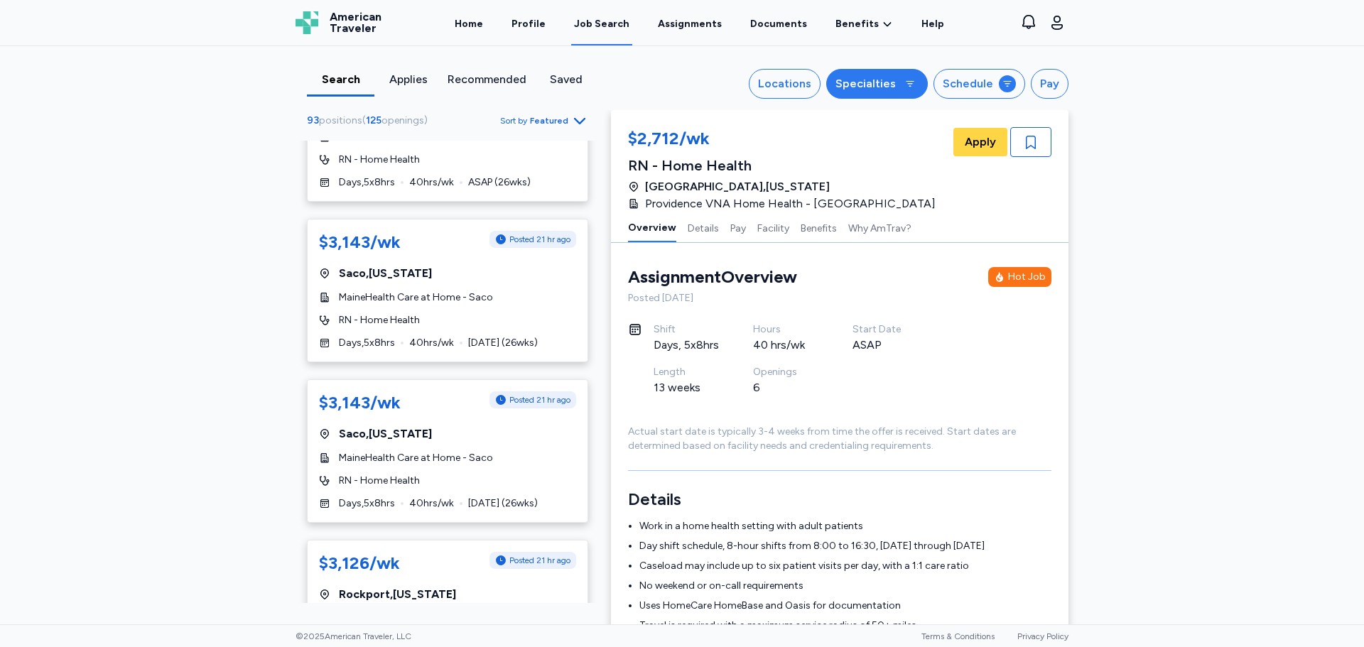
click at [882, 78] on div "Specialties" at bounding box center [866, 83] width 60 height 17
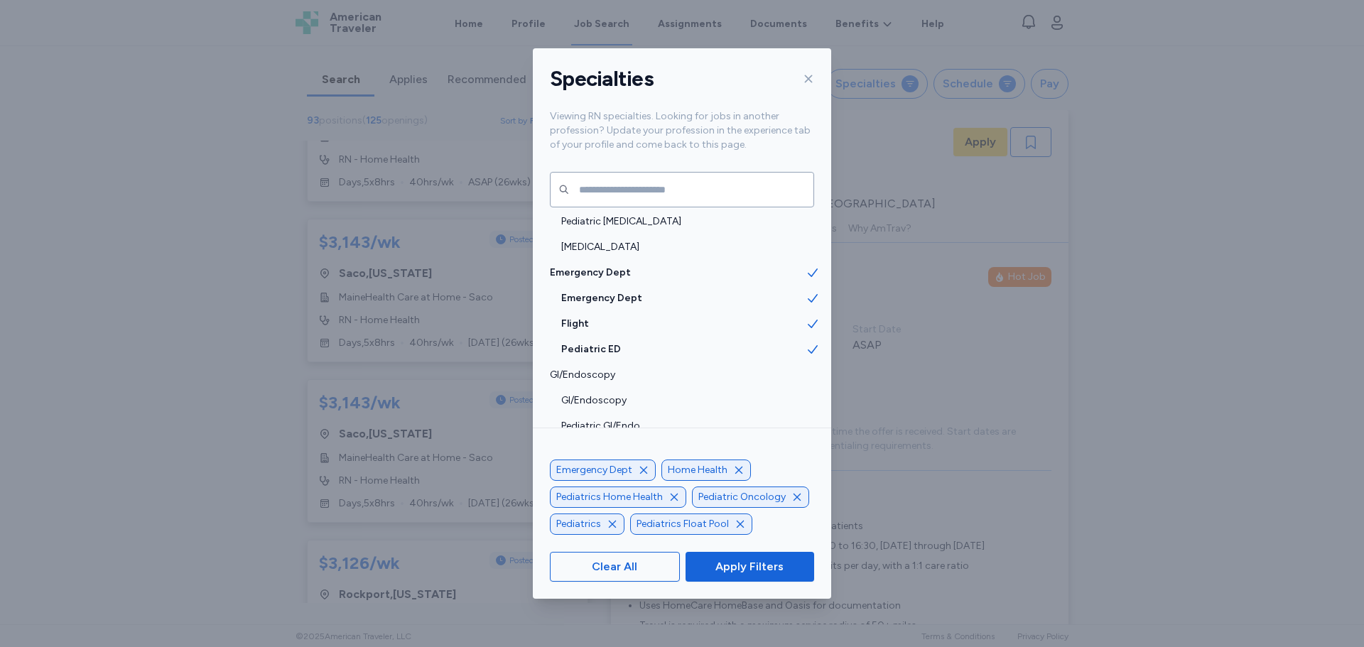
scroll to position [426, 0]
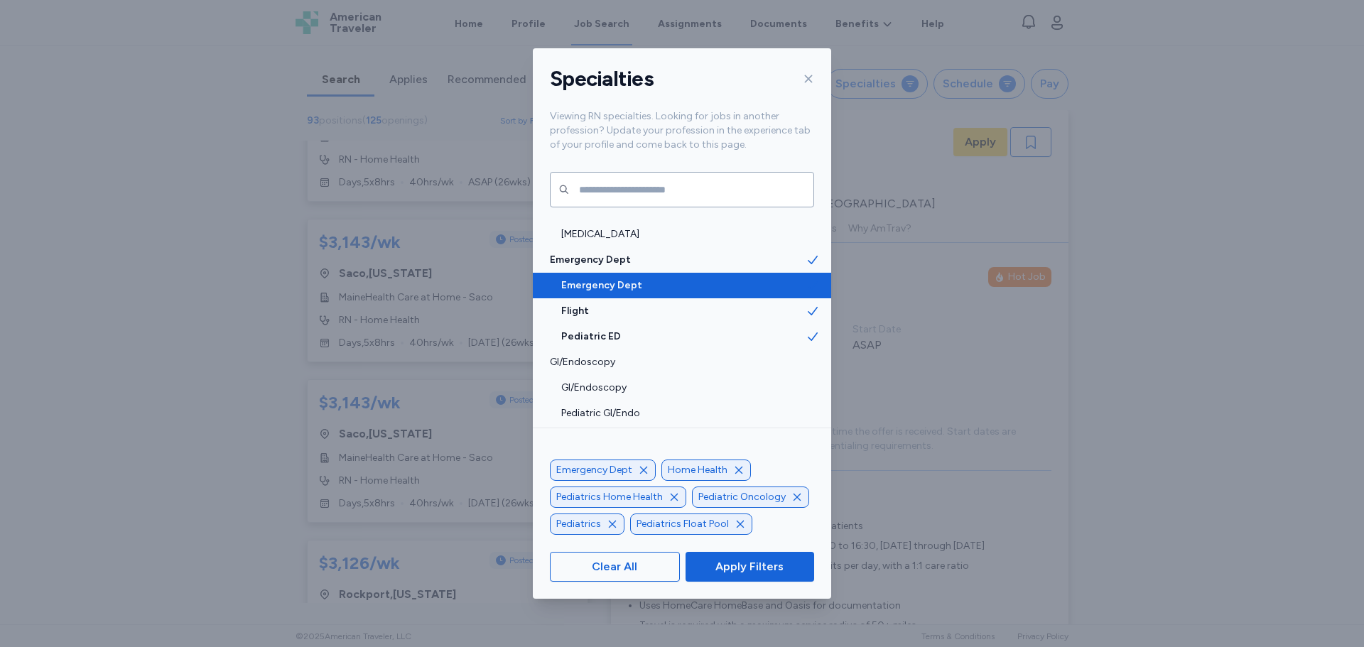
click at [664, 280] on span "Emergency Dept" at bounding box center [683, 286] width 244 height 14
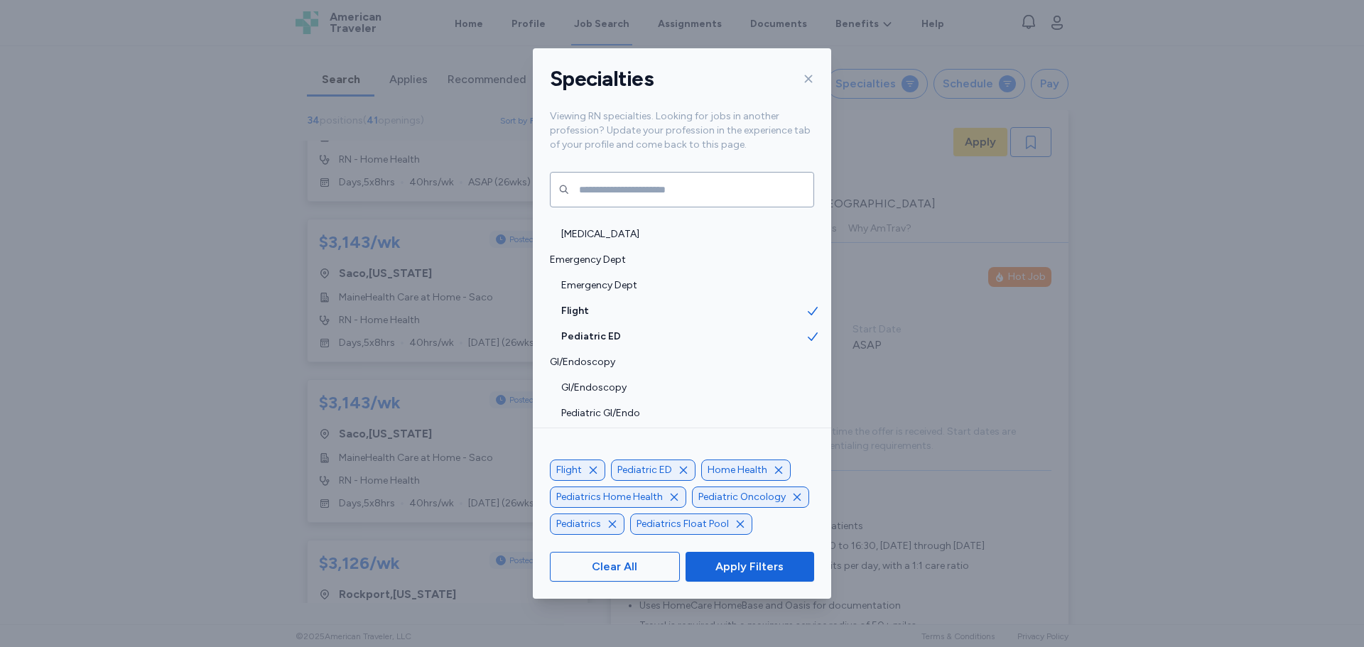
click at [674, 497] on icon "button" at bounding box center [674, 497] width 11 height 11
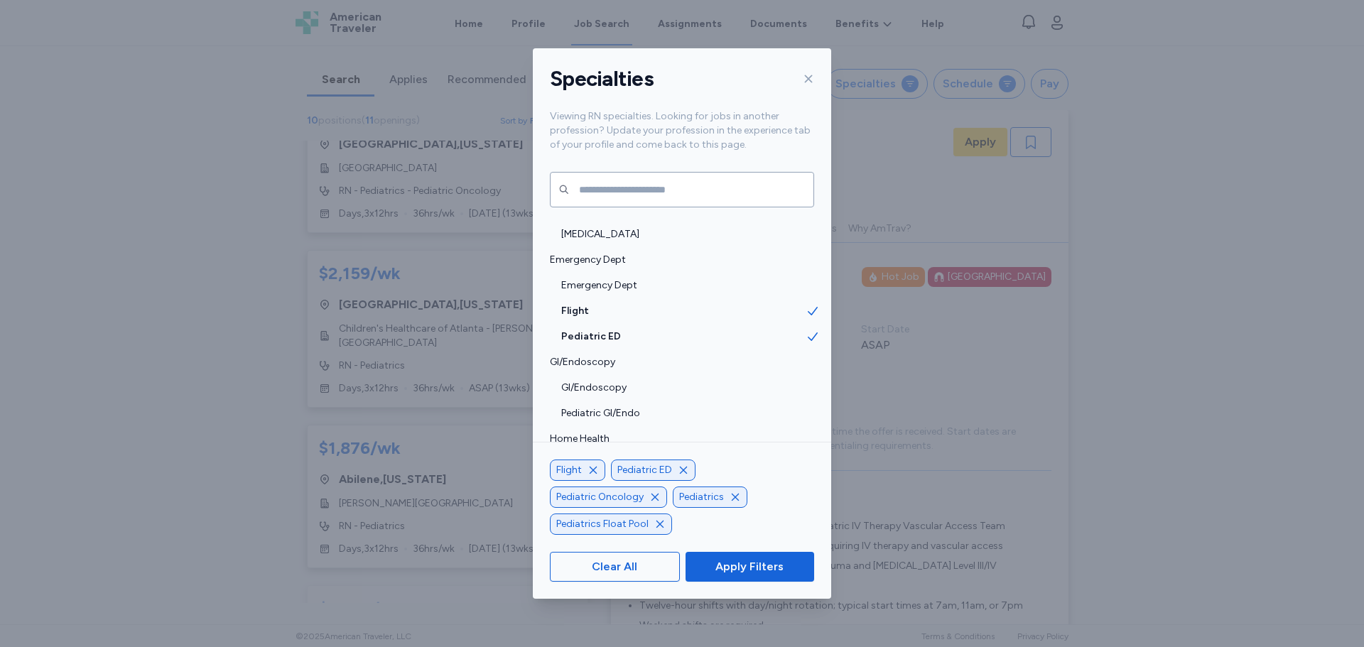
scroll to position [1, 0]
click at [650, 495] on icon "button" at bounding box center [654, 497] width 11 height 11
click at [590, 497] on icon "button" at bounding box center [593, 497] width 11 height 11
click at [702, 499] on icon "button" at bounding box center [702, 497] width 11 height 11
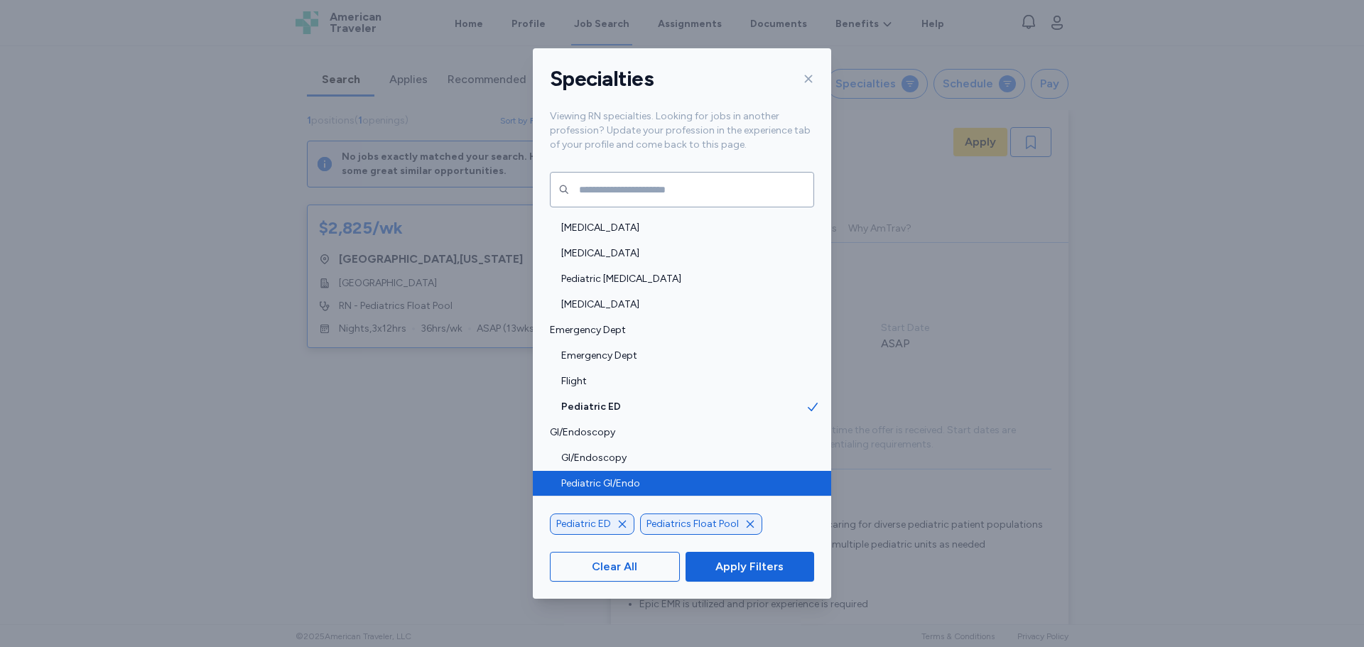
scroll to position [355, 0]
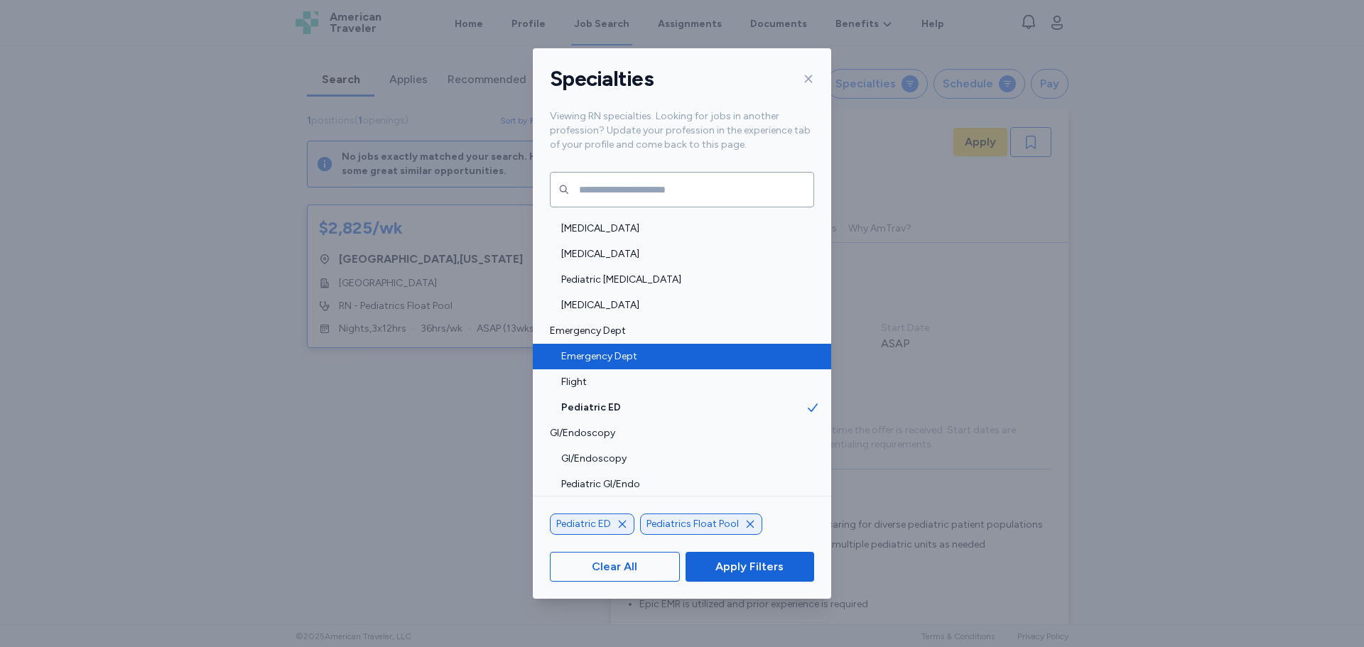
click at [654, 358] on span "Emergency Dept" at bounding box center [683, 357] width 244 height 14
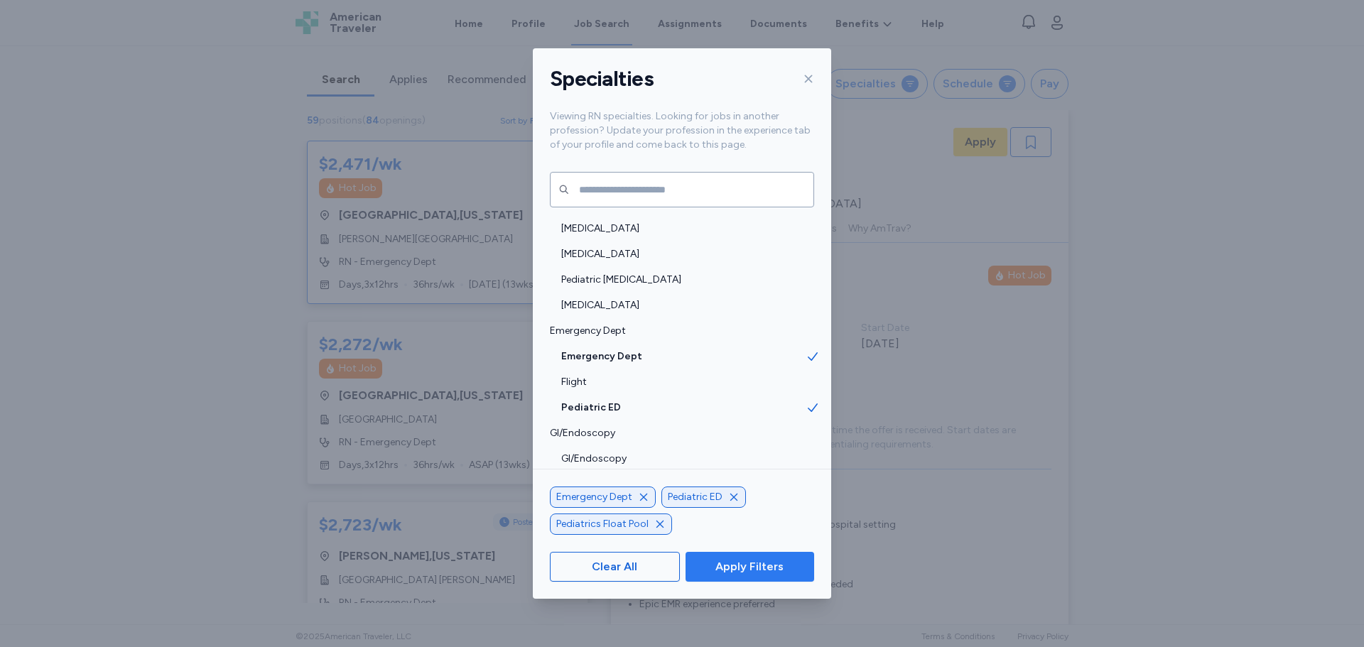
click at [750, 566] on span "Apply Filters" at bounding box center [749, 566] width 68 height 17
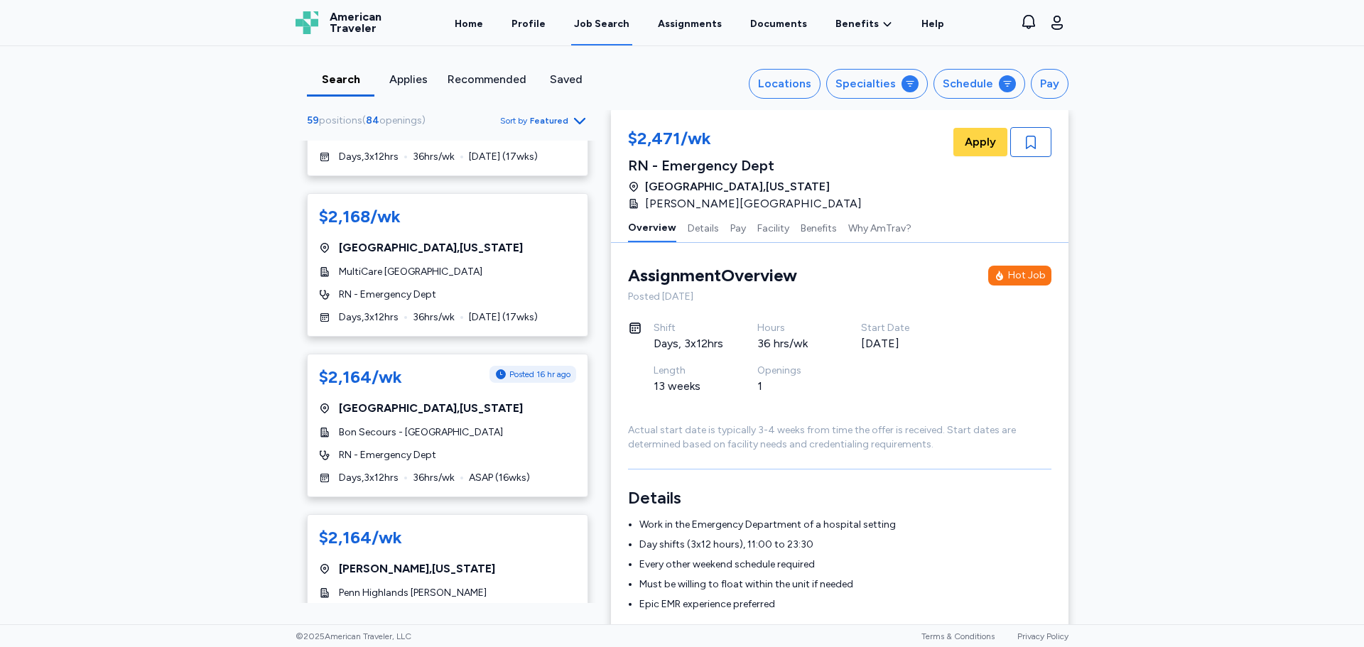
scroll to position [2487, 0]
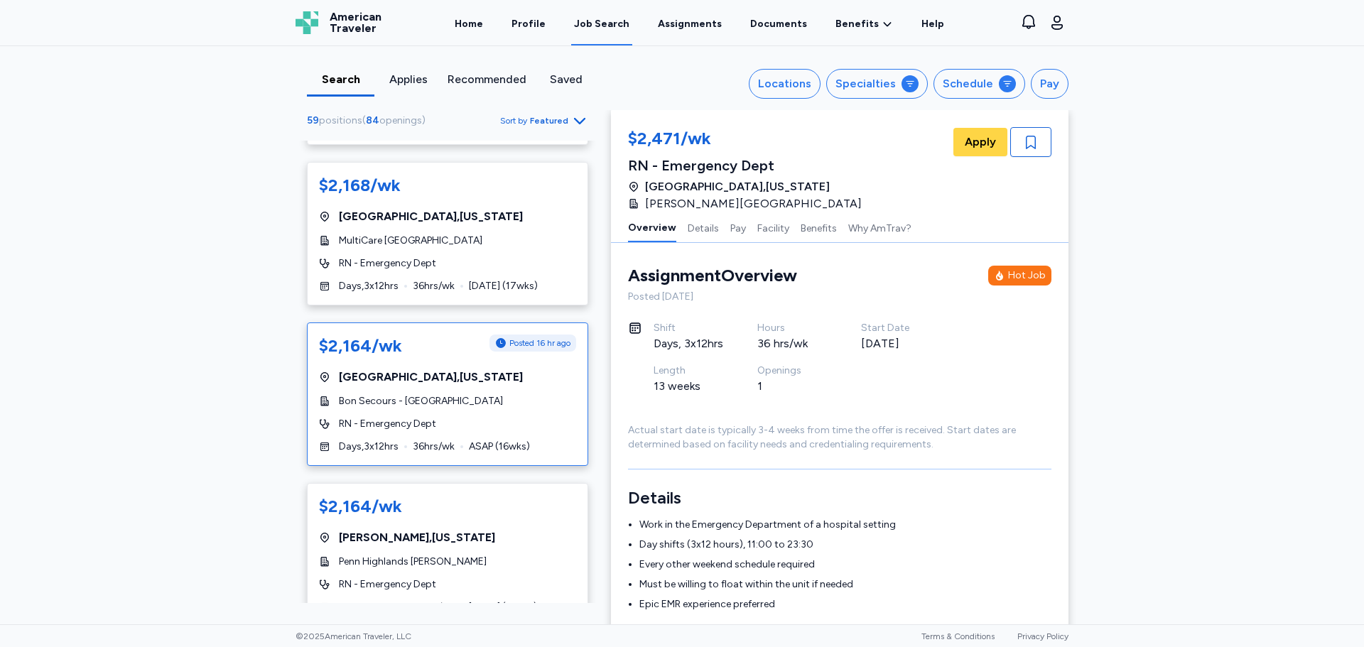
click at [382, 376] on span "Petersburg , Virginia" at bounding box center [431, 377] width 184 height 17
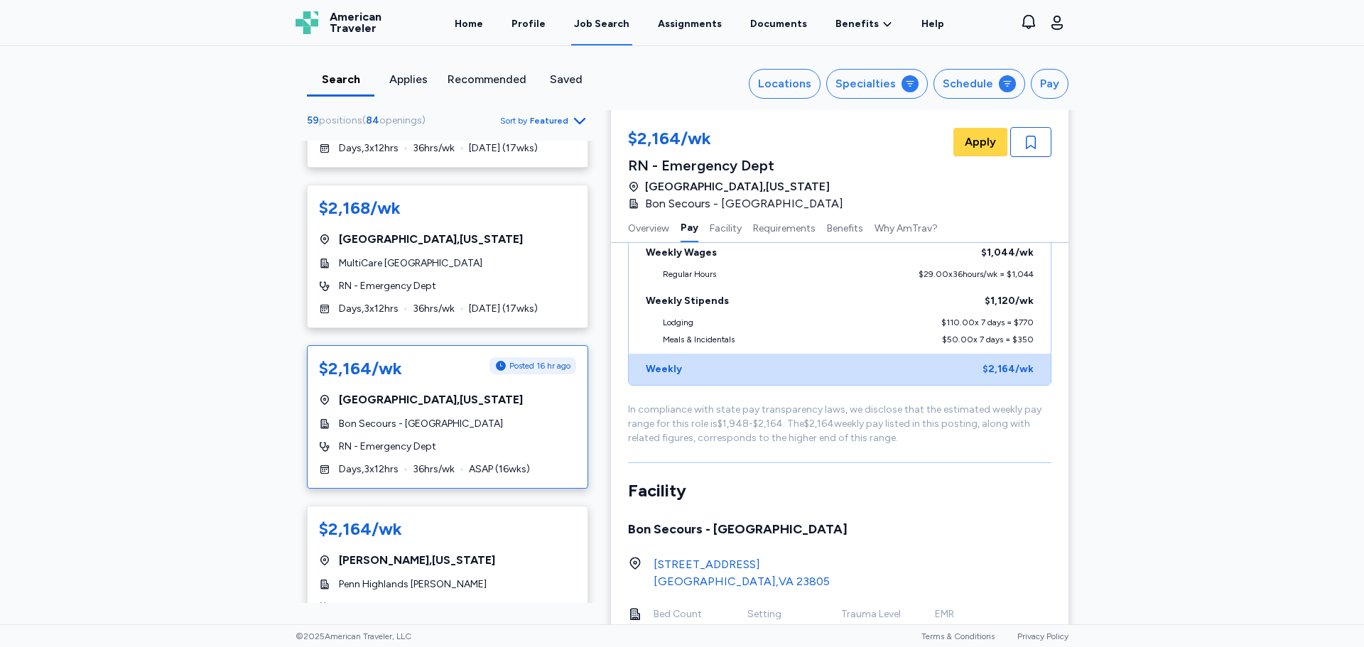
scroll to position [2487, 0]
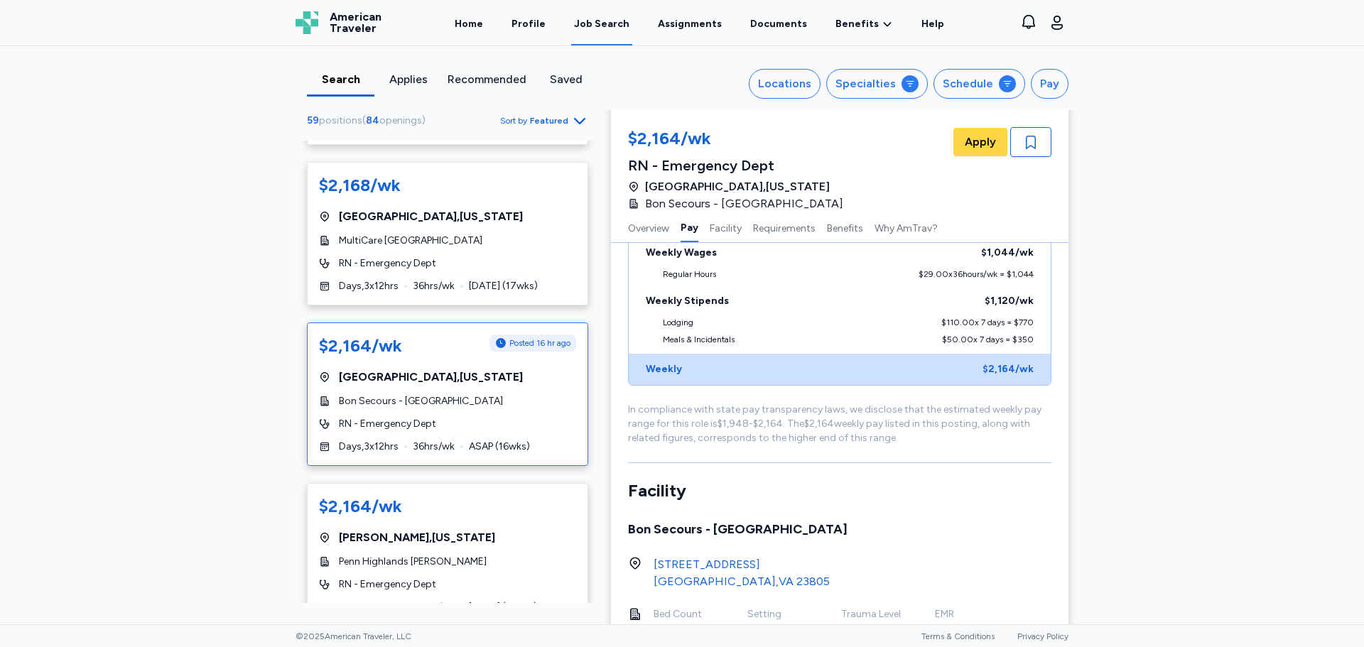
click at [440, 401] on span "Bon Secours - [GEOGRAPHIC_DATA]" at bounding box center [421, 401] width 164 height 14
click at [976, 147] on span "Apply" at bounding box center [980, 142] width 31 height 17
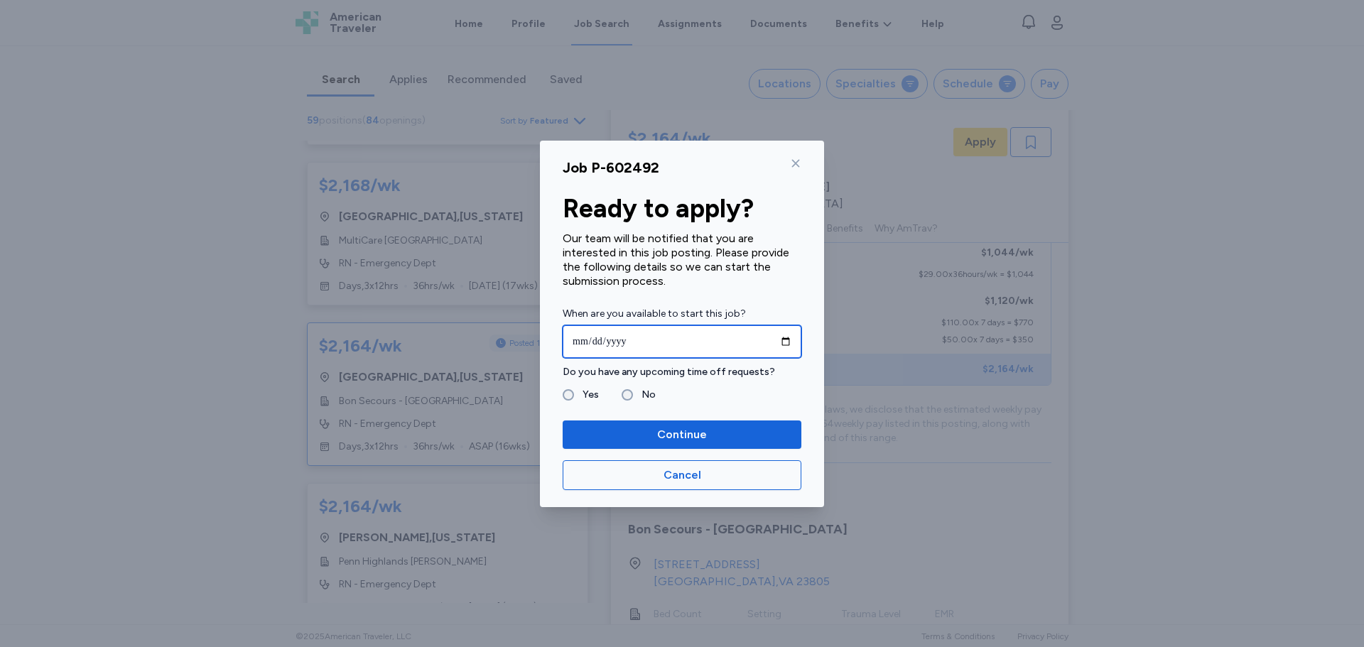
click at [787, 339] on input "date" at bounding box center [682, 341] width 239 height 33
type input "**********"
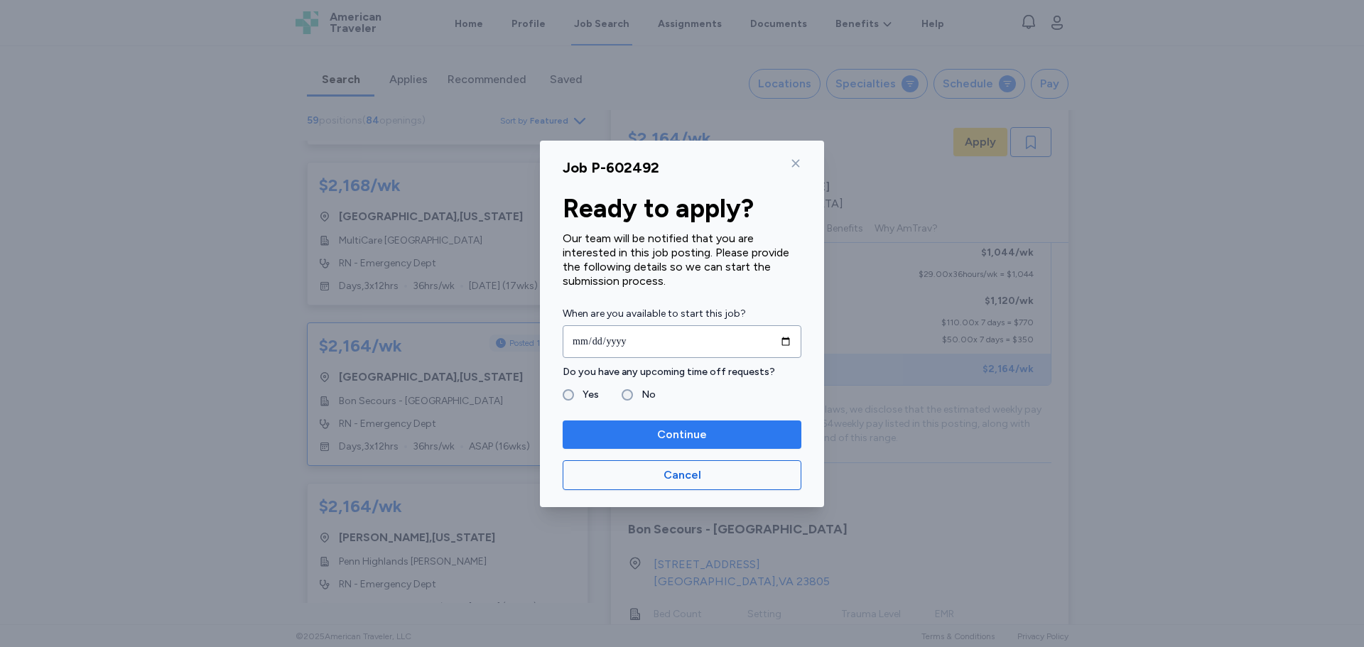
click at [692, 426] on span "Continue" at bounding box center [682, 434] width 50 height 17
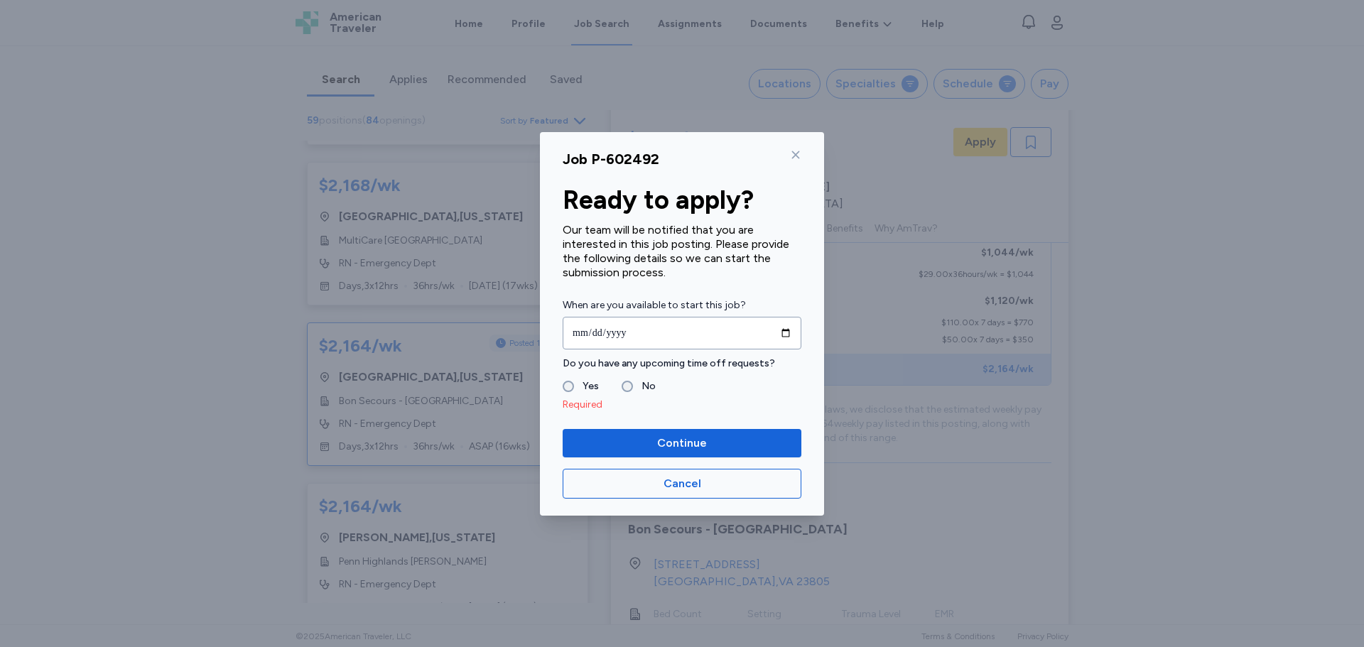
click at [634, 387] on label "No" at bounding box center [644, 386] width 23 height 17
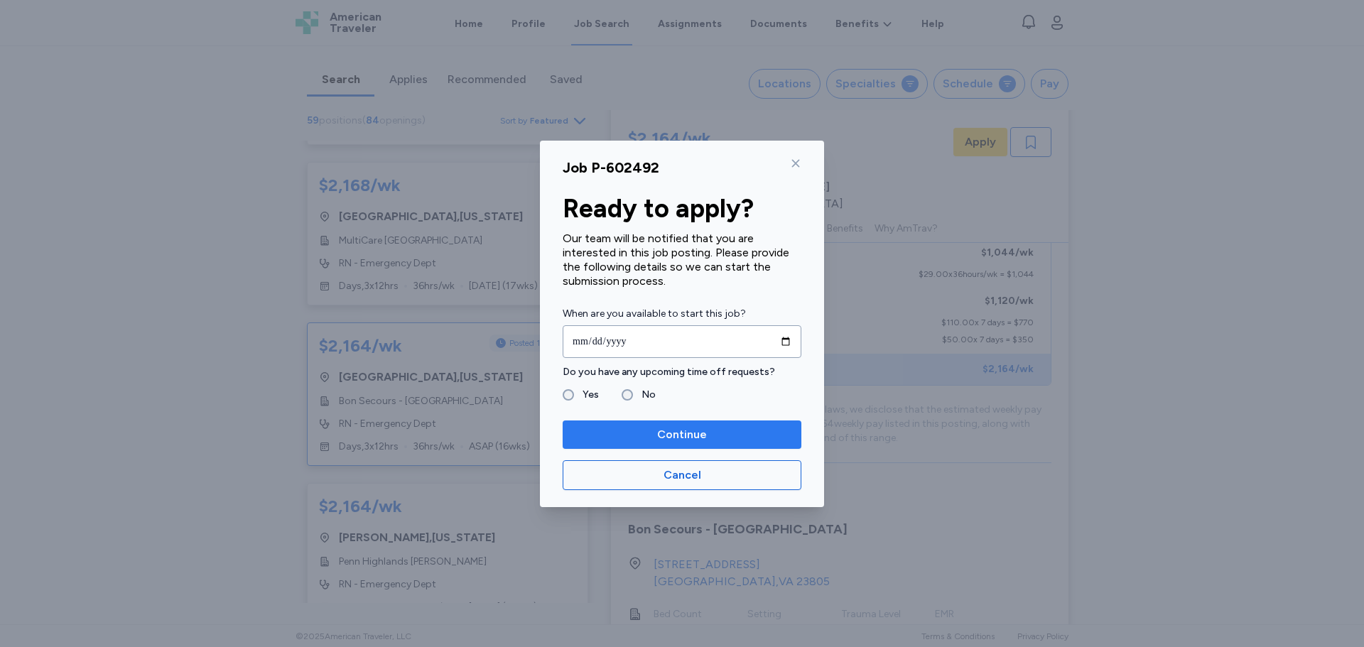
click at [655, 438] on span "Continue" at bounding box center [682, 434] width 216 height 17
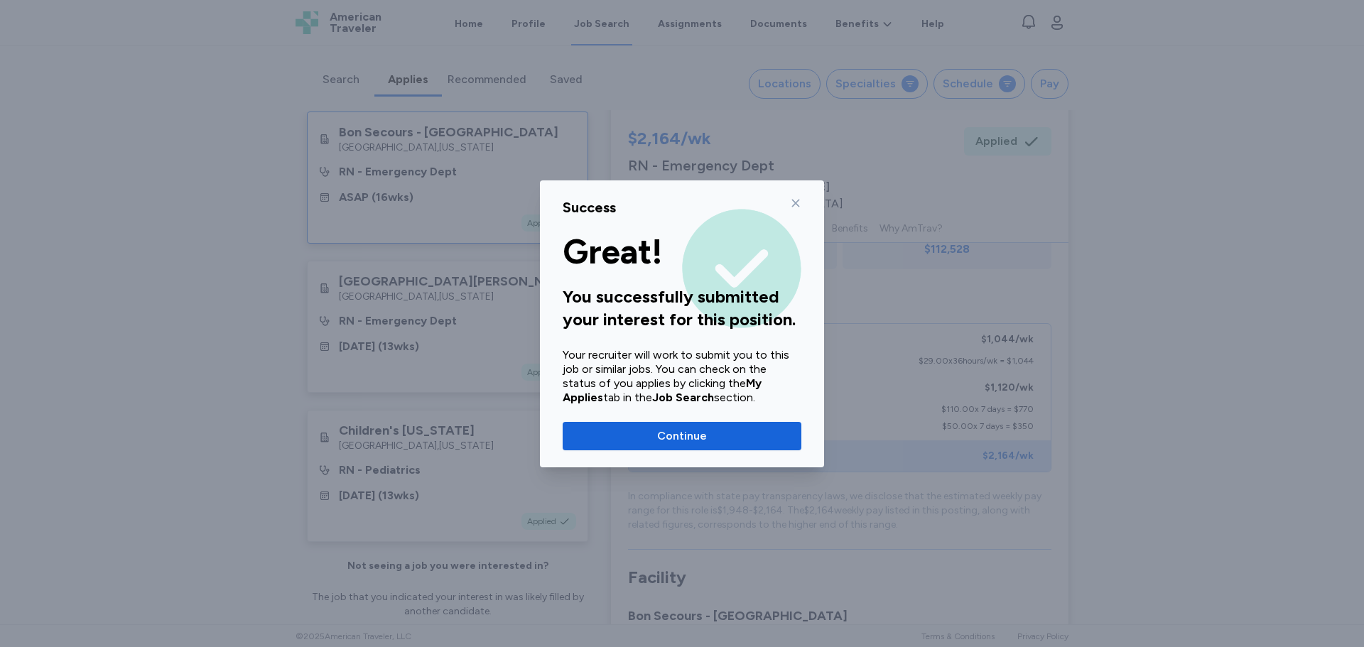
click at [794, 200] on icon at bounding box center [795, 203] width 11 height 11
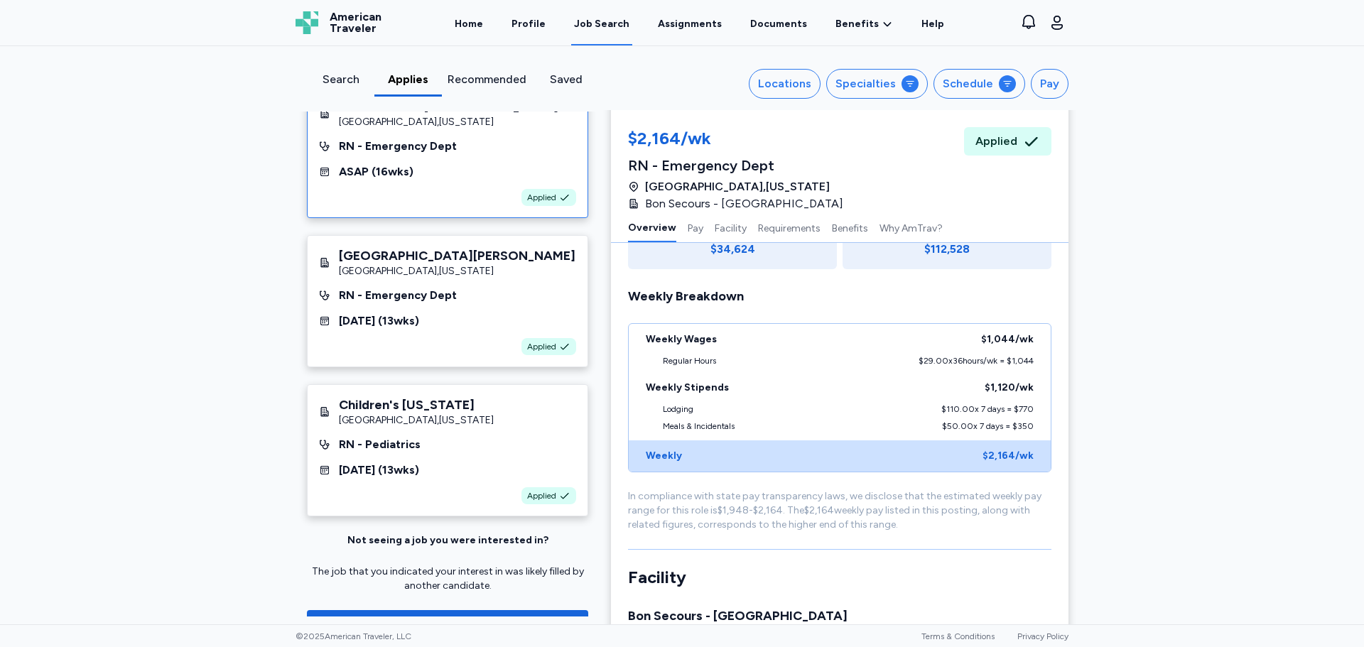
scroll to position [71, 0]
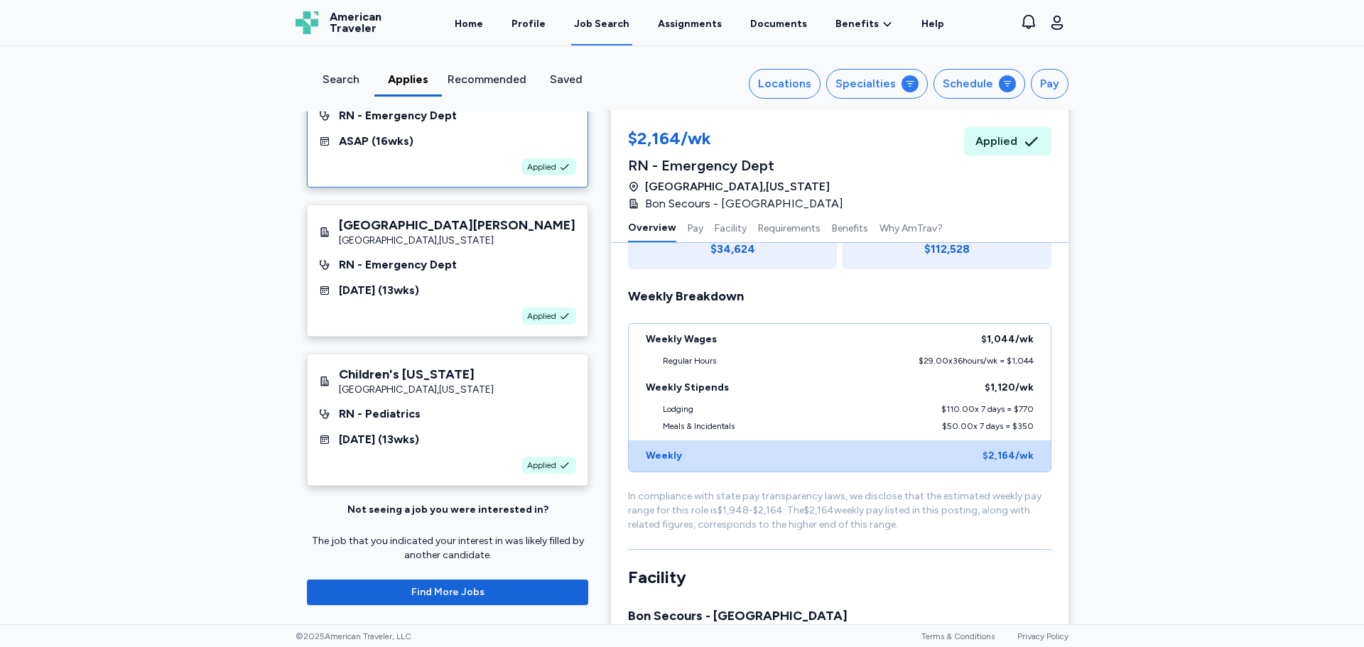
click at [340, 77] on div "Search" at bounding box center [341, 79] width 56 height 17
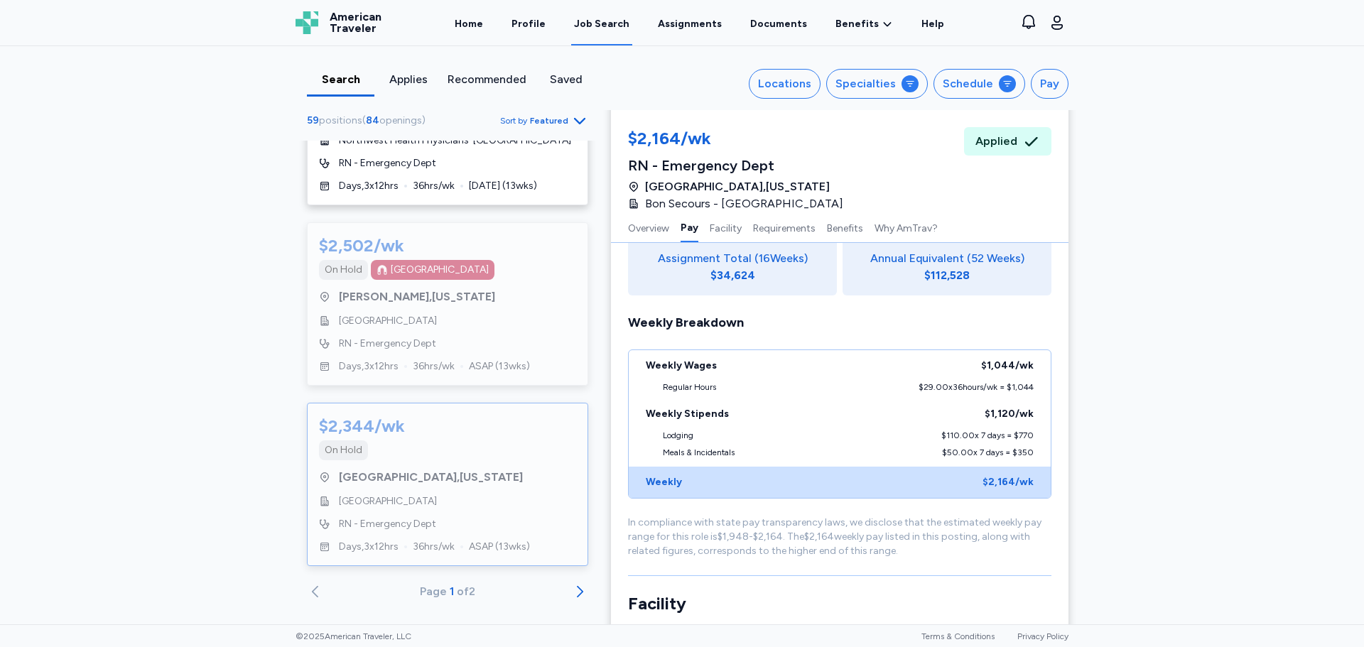
scroll to position [710, 0]
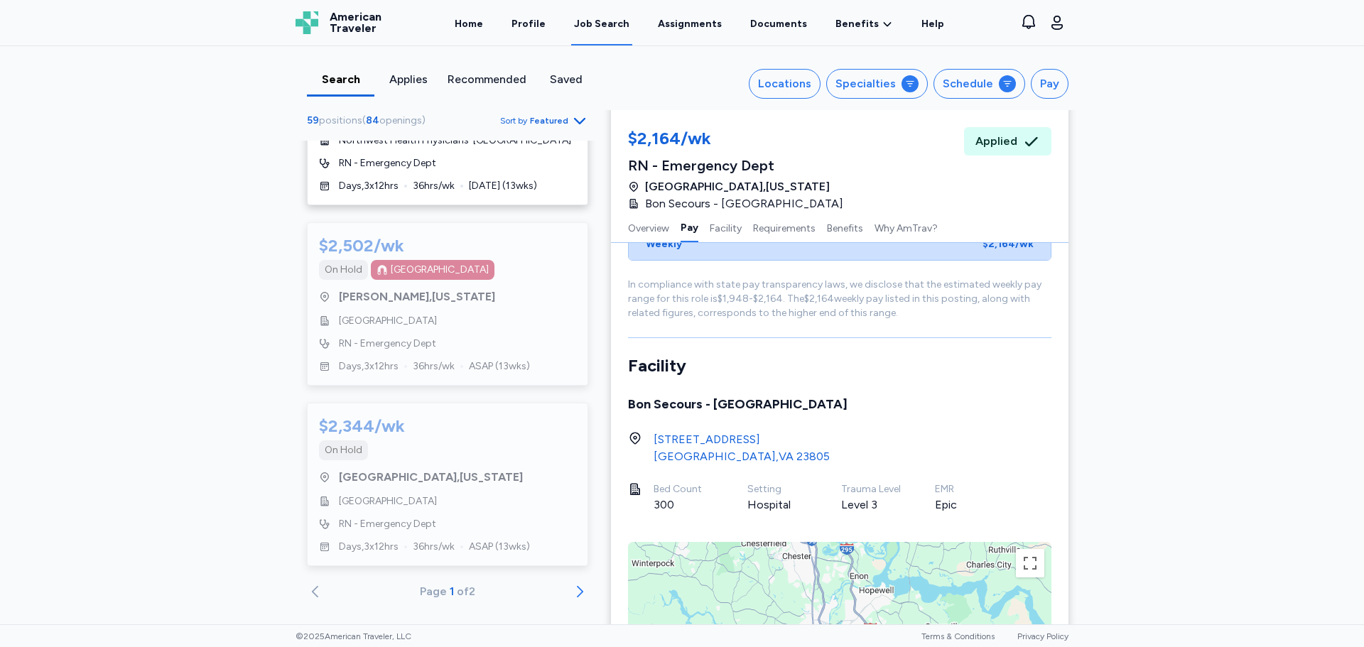
click at [571, 583] on icon "Go to next 50 jobs" at bounding box center [579, 591] width 17 height 17
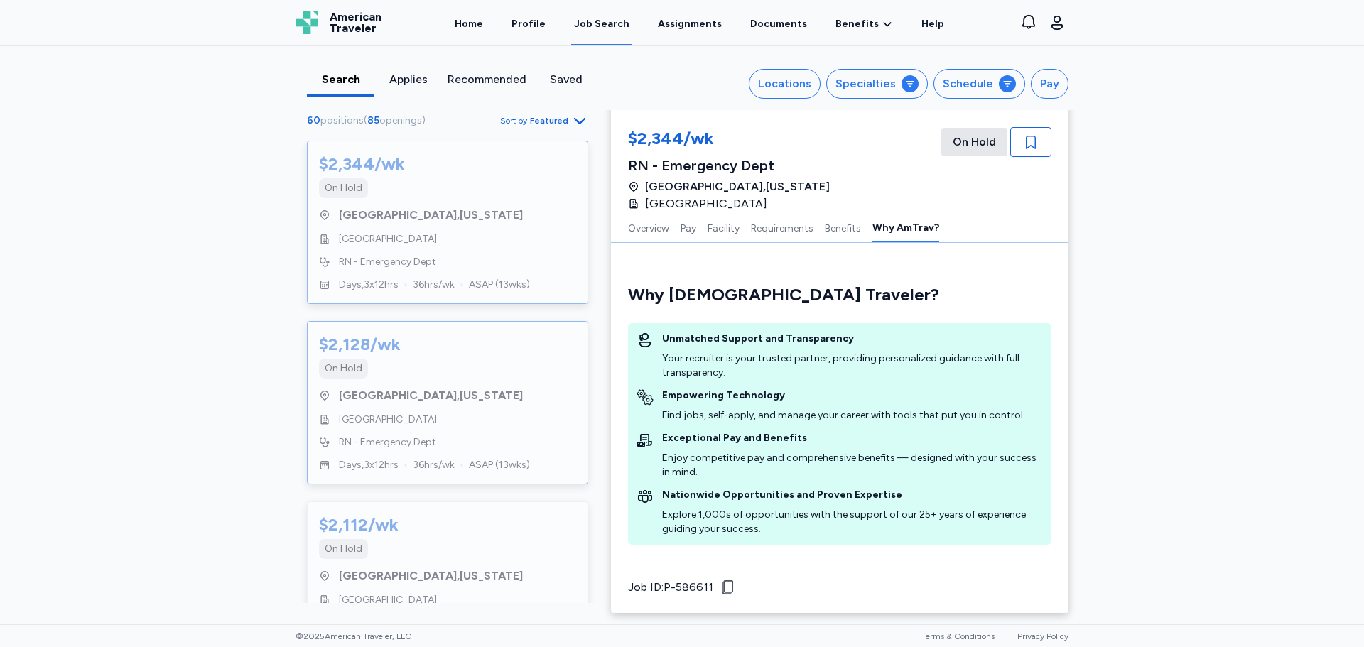
click at [539, 379] on div "$2,128/wk On Hold Salem , Virginia LewisGale Medical Center RN - Emergency Dept…" at bounding box center [447, 402] width 281 height 163
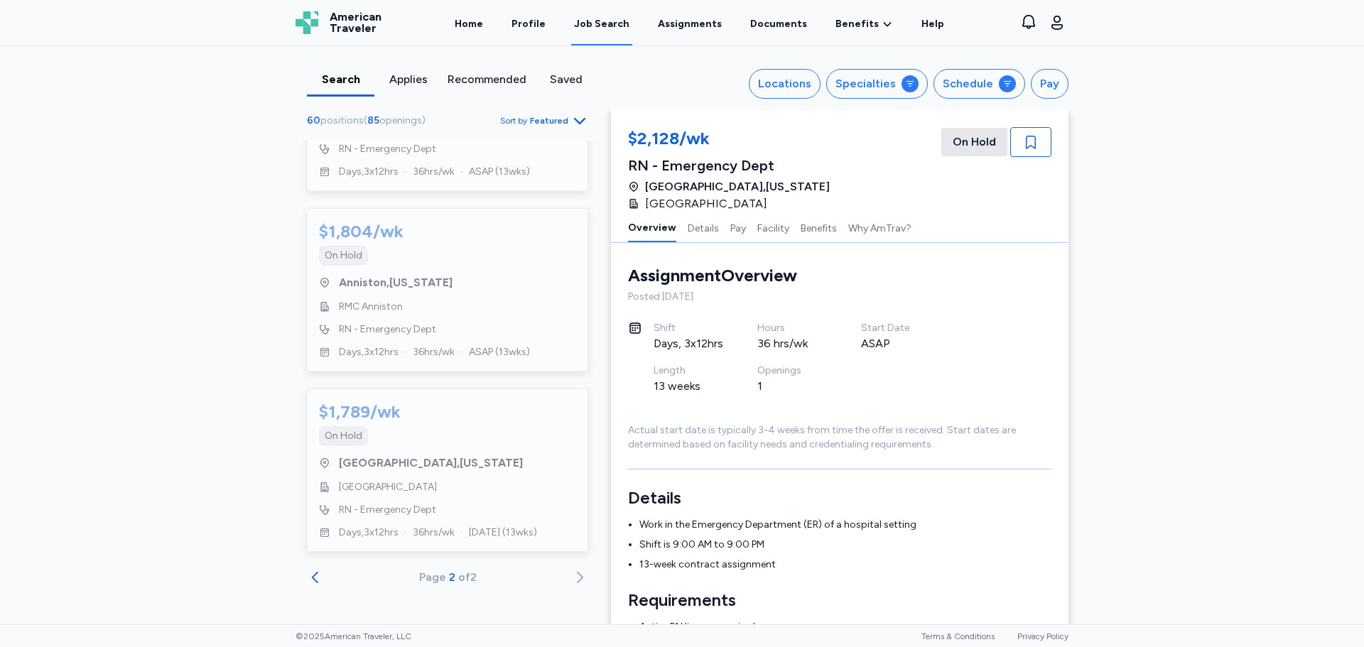
scroll to position [428, 0]
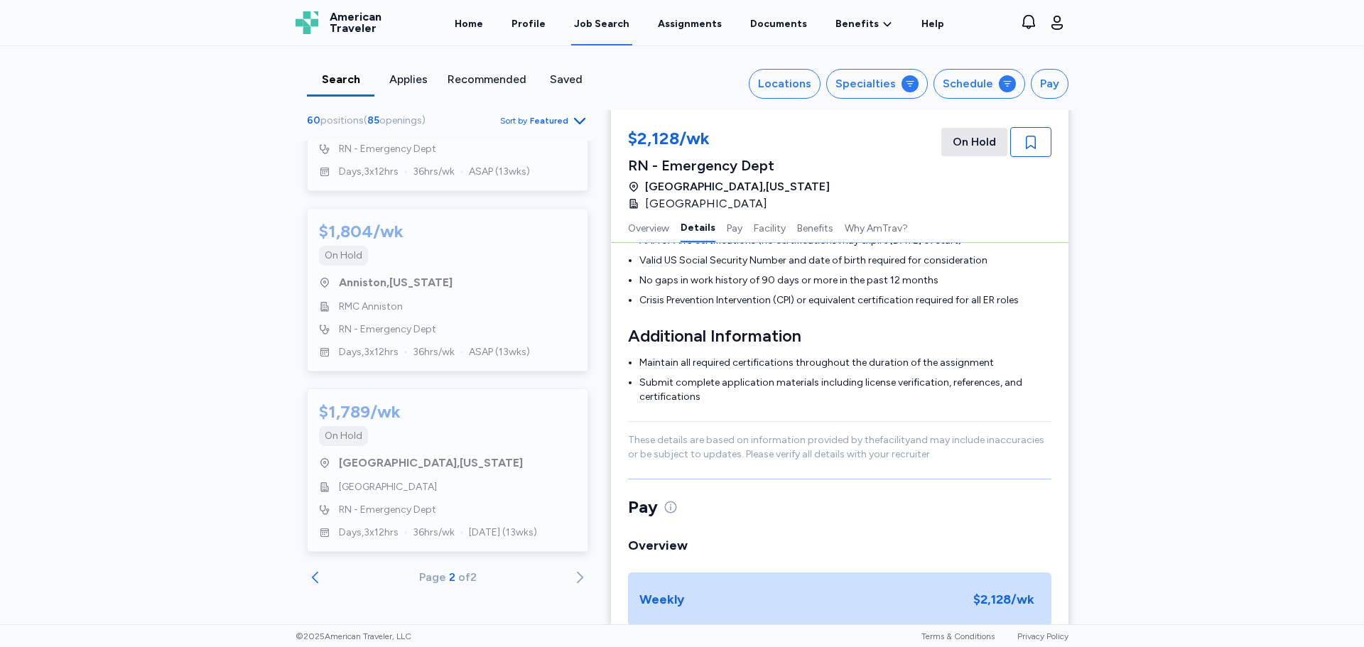
click at [310, 573] on icon "Go to previous 50 jobs" at bounding box center [315, 577] width 17 height 17
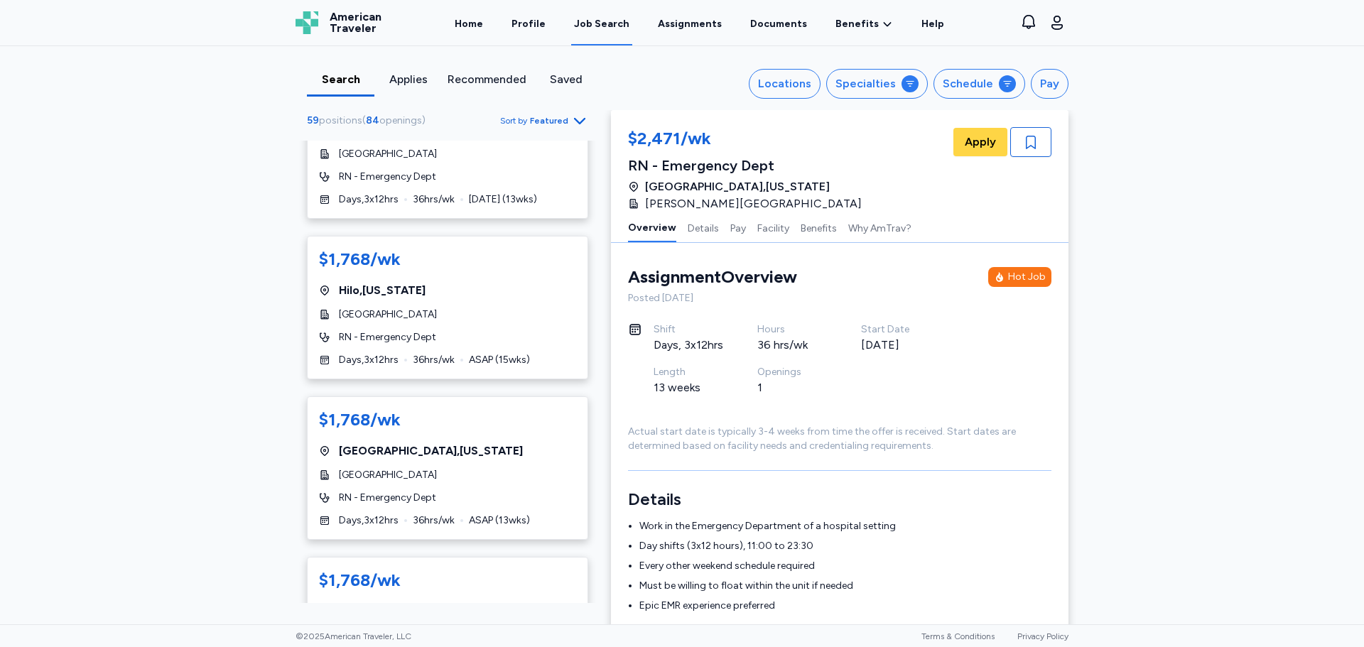
scroll to position [7938, 0]
